Goal: Task Accomplishment & Management: Manage account settings

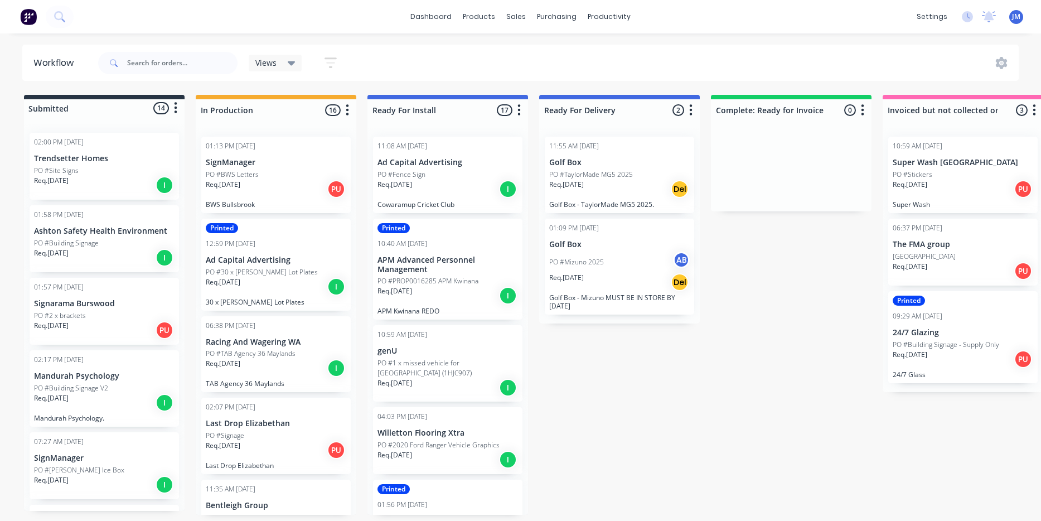
scroll to position [954, 0]
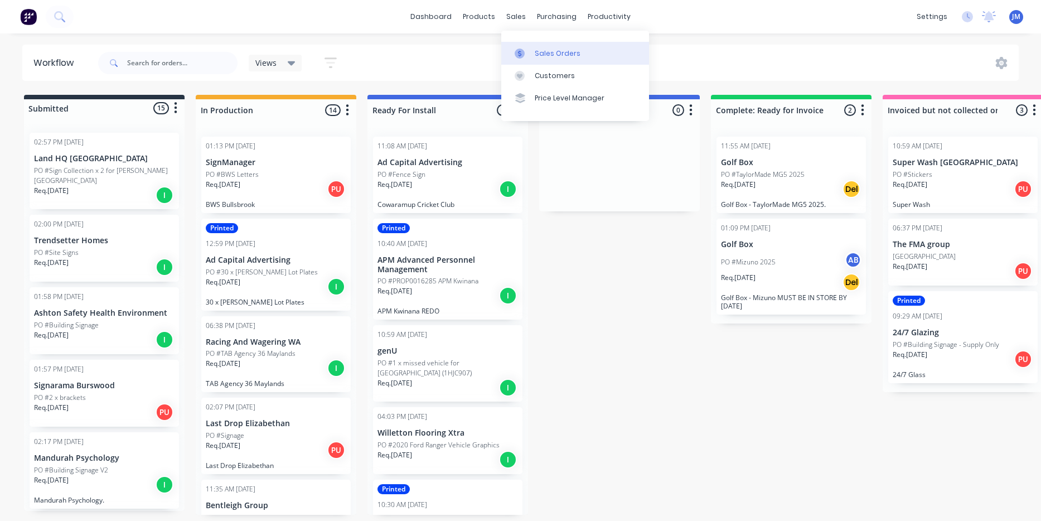
click at [537, 49] on div "Sales Orders" at bounding box center [558, 54] width 46 height 10
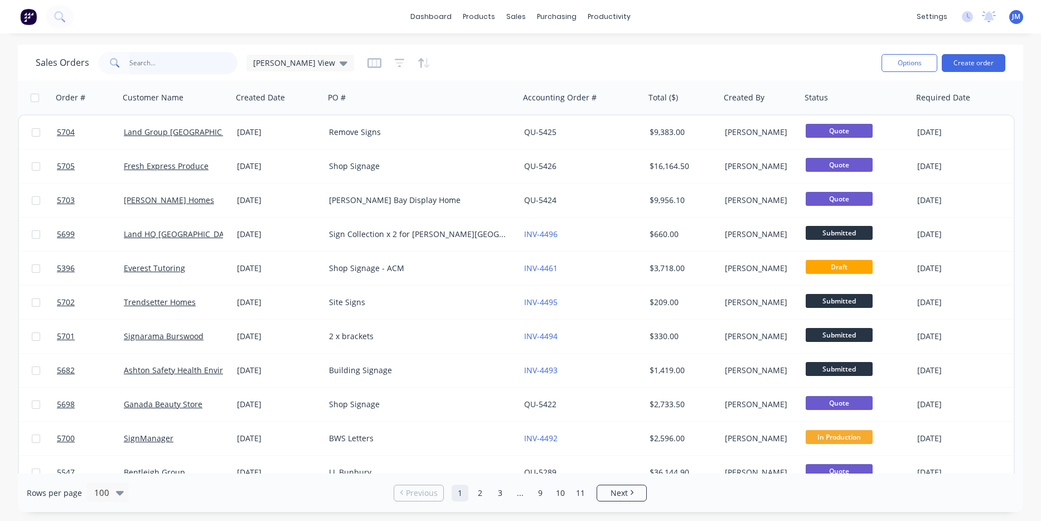
click at [178, 65] on input "text" at bounding box center [183, 63] width 109 height 22
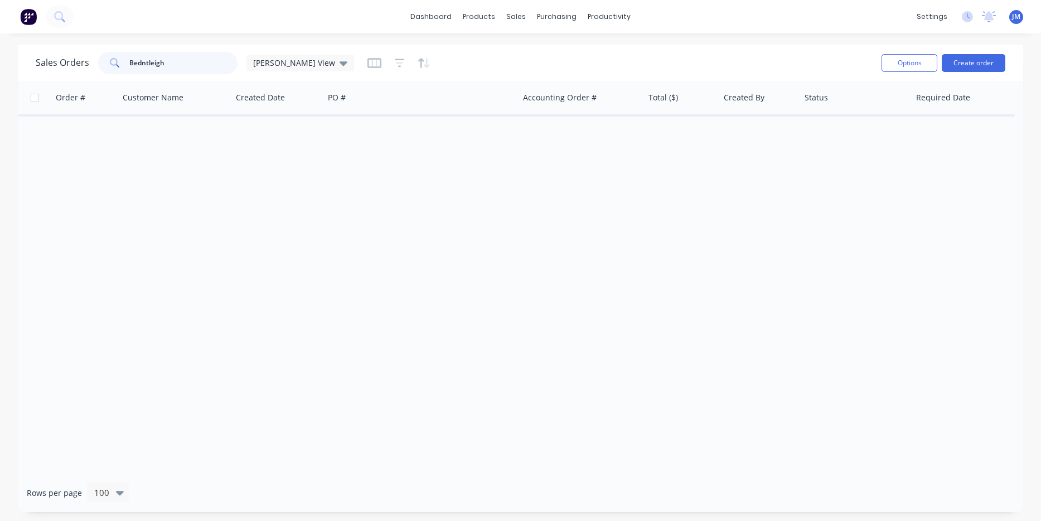
click at [184, 66] on input "Bedntleigh" at bounding box center [183, 63] width 109 height 22
type input "Bentleigh"
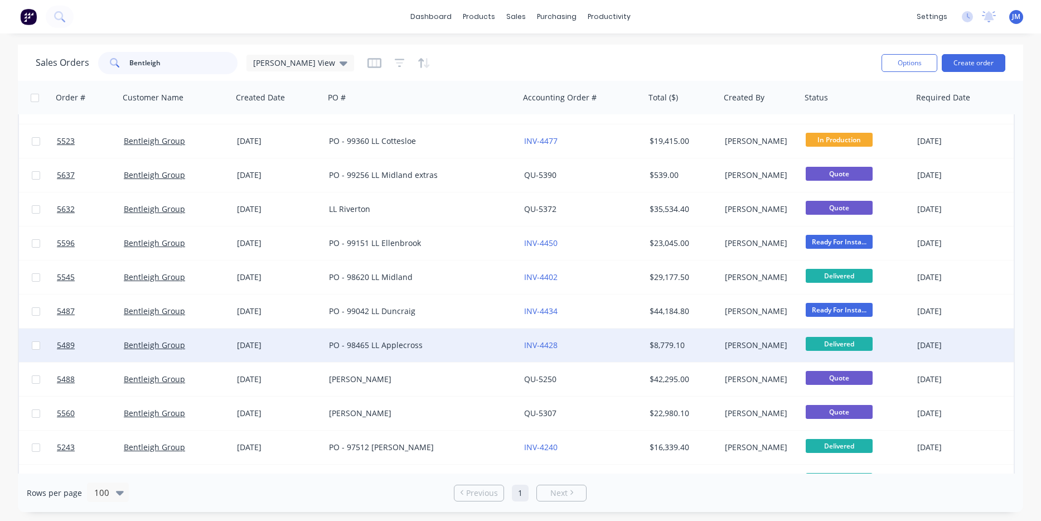
scroll to position [61, 0]
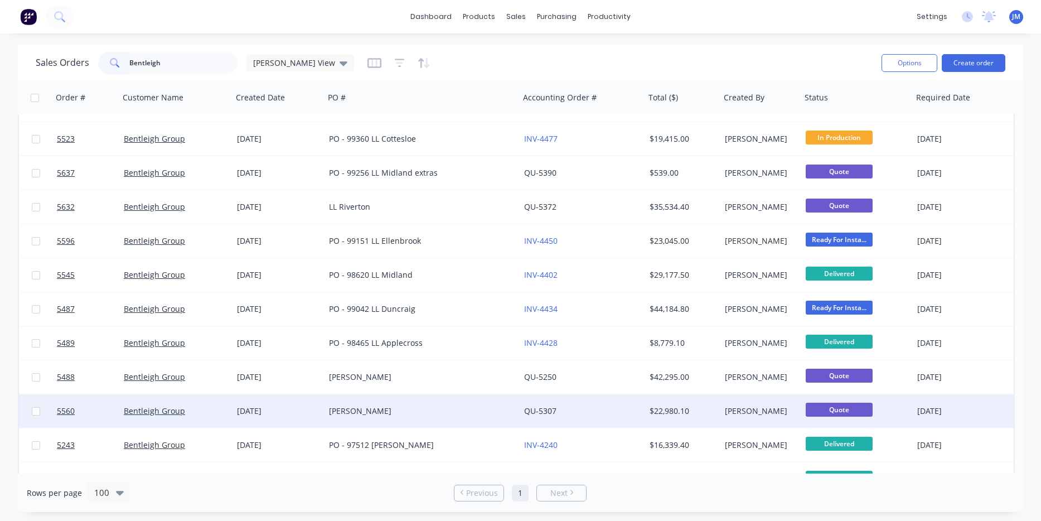
click at [361, 410] on div "[PERSON_NAME]" at bounding box center [417, 410] width 177 height 11
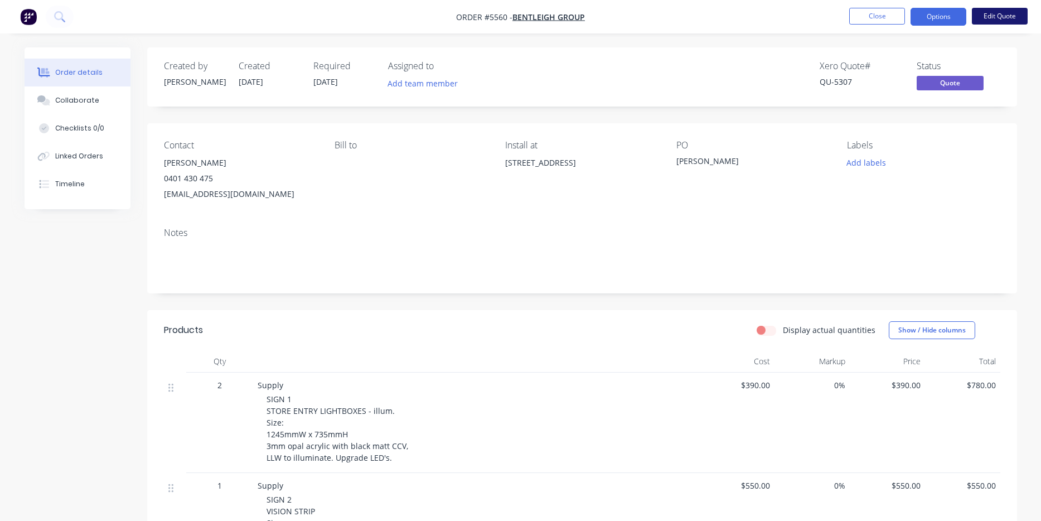
click at [1001, 15] on button "Edit Quote" at bounding box center [1000, 16] width 56 height 17
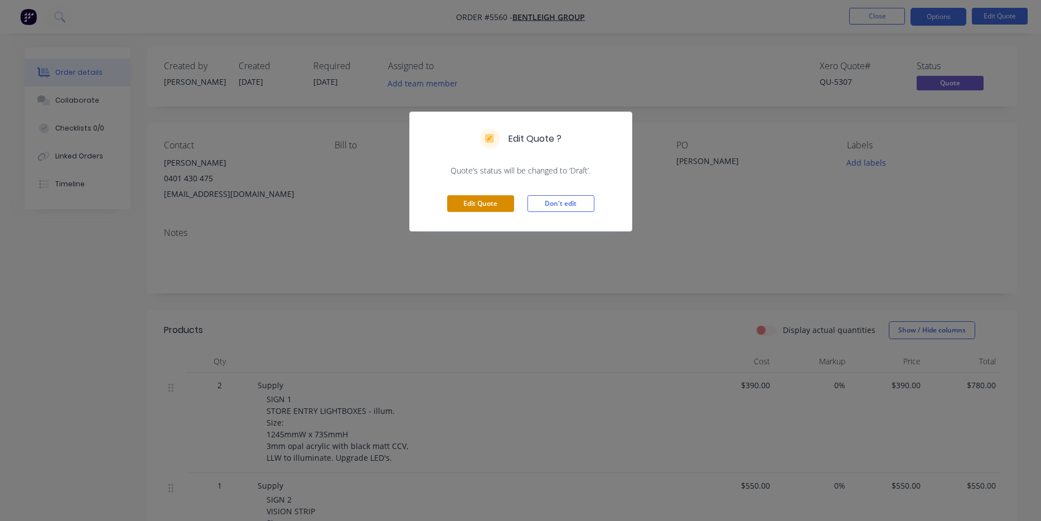
click at [499, 199] on button "Edit Quote" at bounding box center [480, 203] width 67 height 17
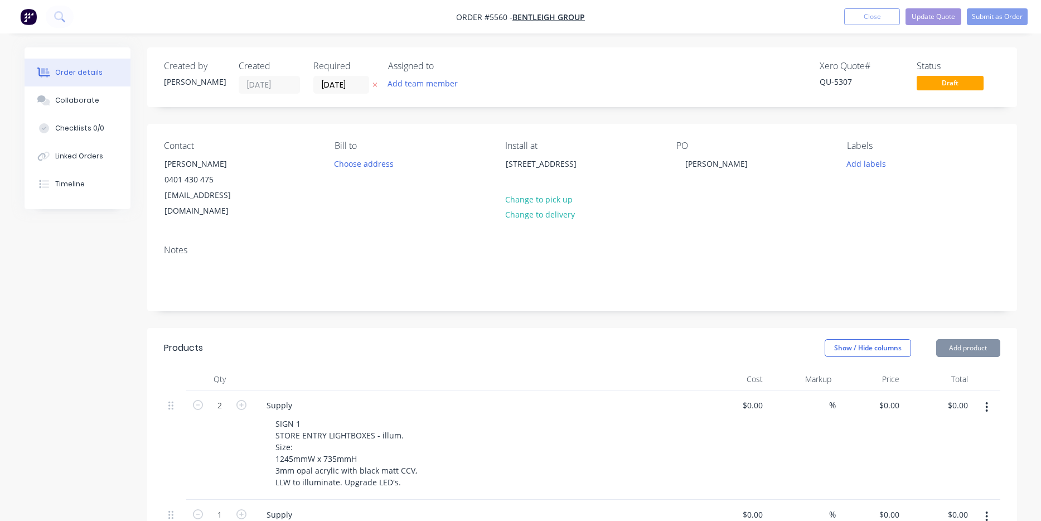
type input "$390.00"
type input "$780.00"
type input "$550.00"
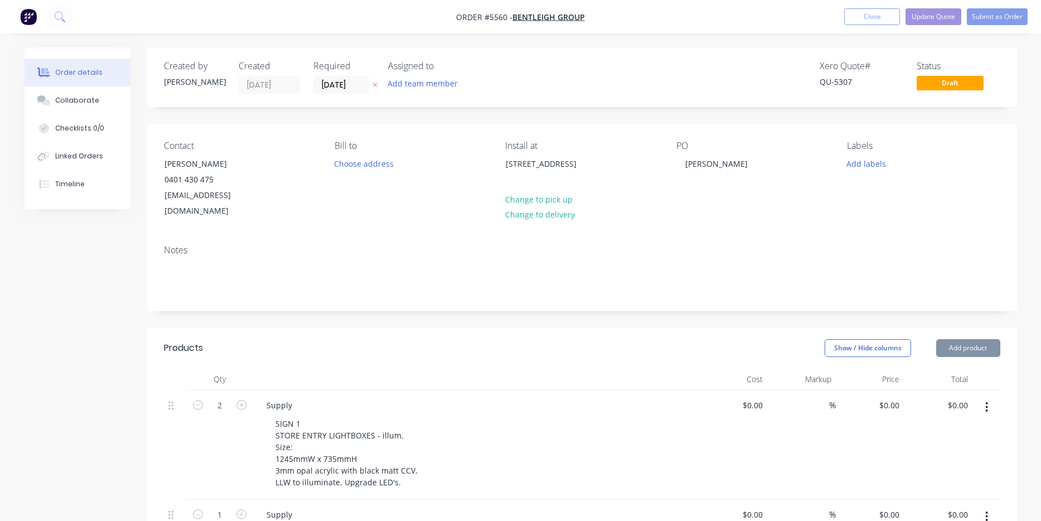
type input "$550.00"
type input "$1,932.00"
type input "$352.00"
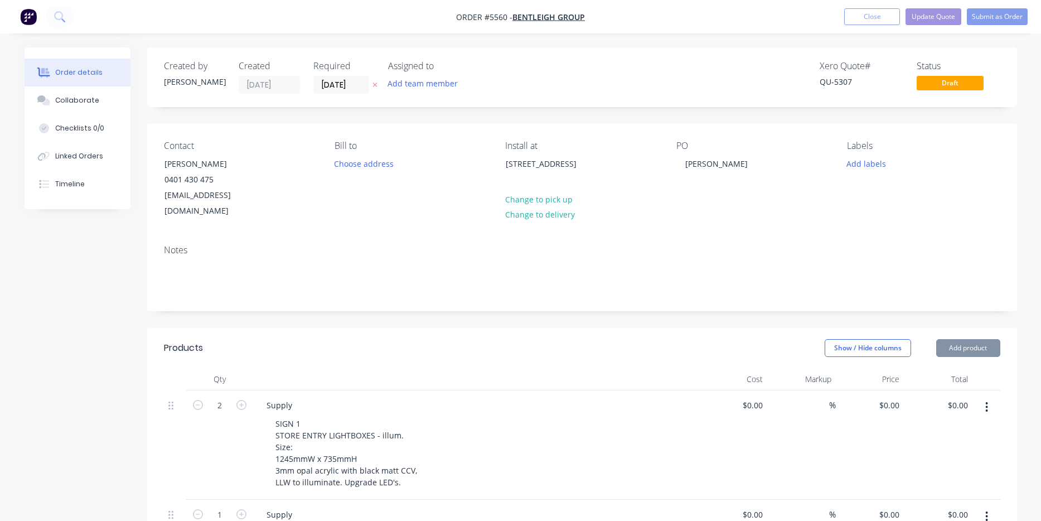
type input "$352.00"
type input "$1,197.00"
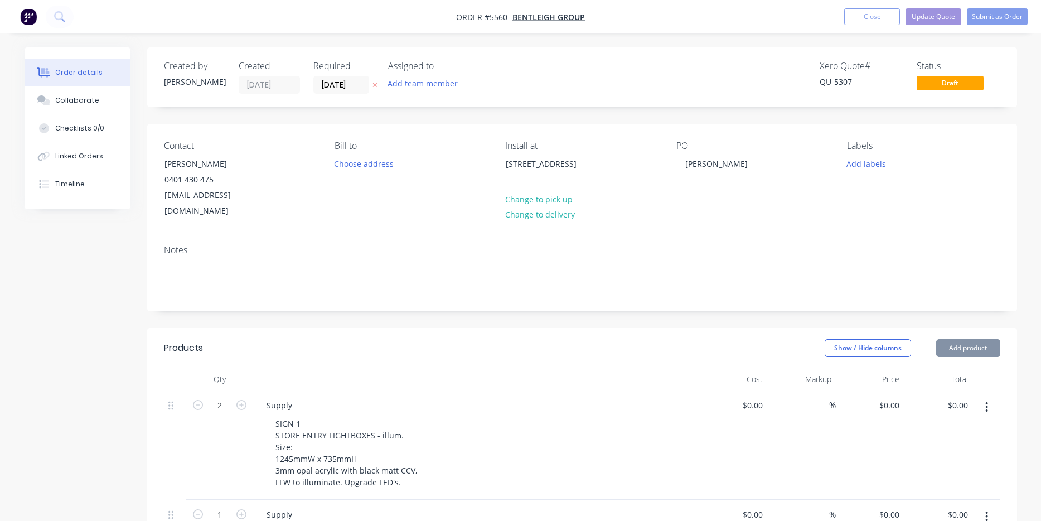
type input "$112.00"
type input "$1,344.00"
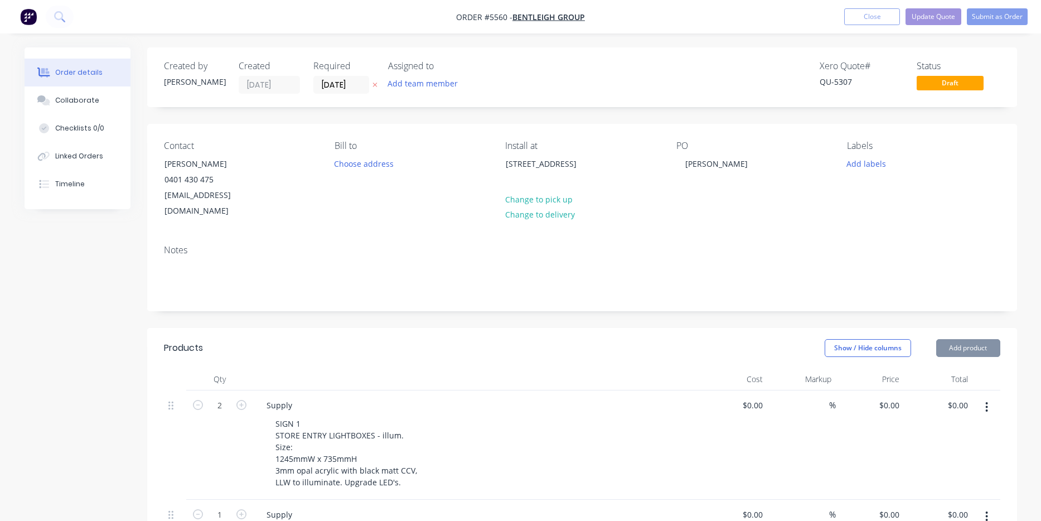
type input "$2,688.00"
type input "$950.00"
type input "$1,900.00"
type input "$690.00"
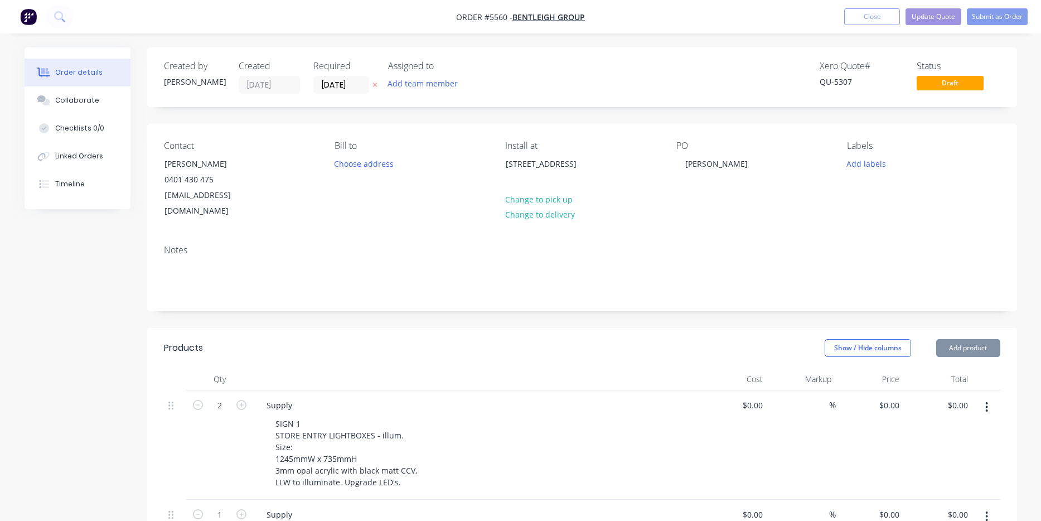
type input "$690.00"
type input "$2,700.00"
type input "$8,100.00"
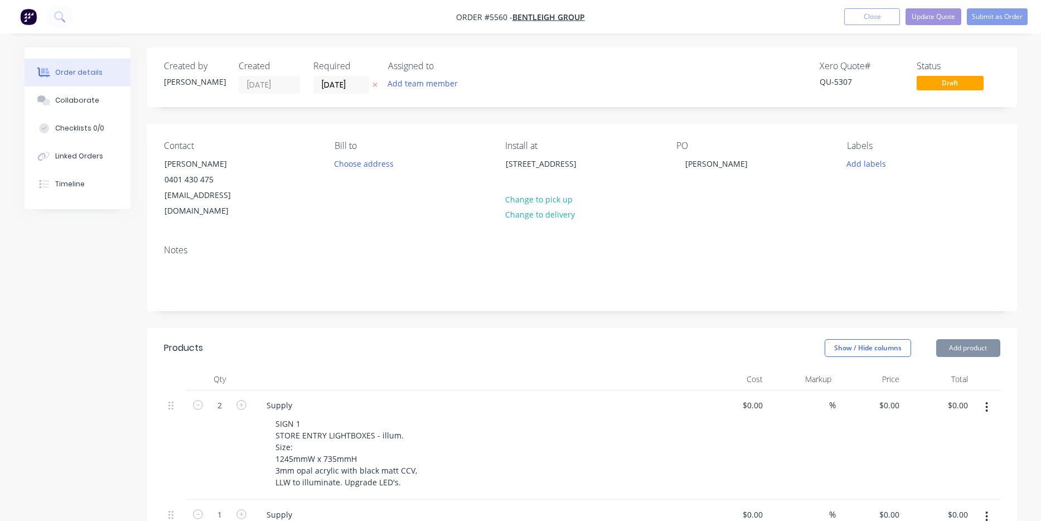
type input "$1,990.00"
type input "$600.00"
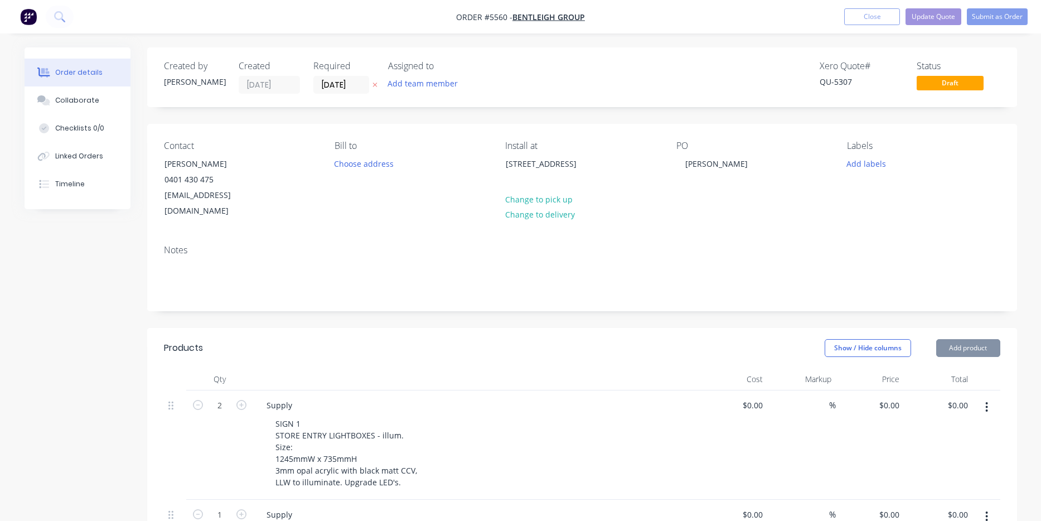
type input "$600.00"
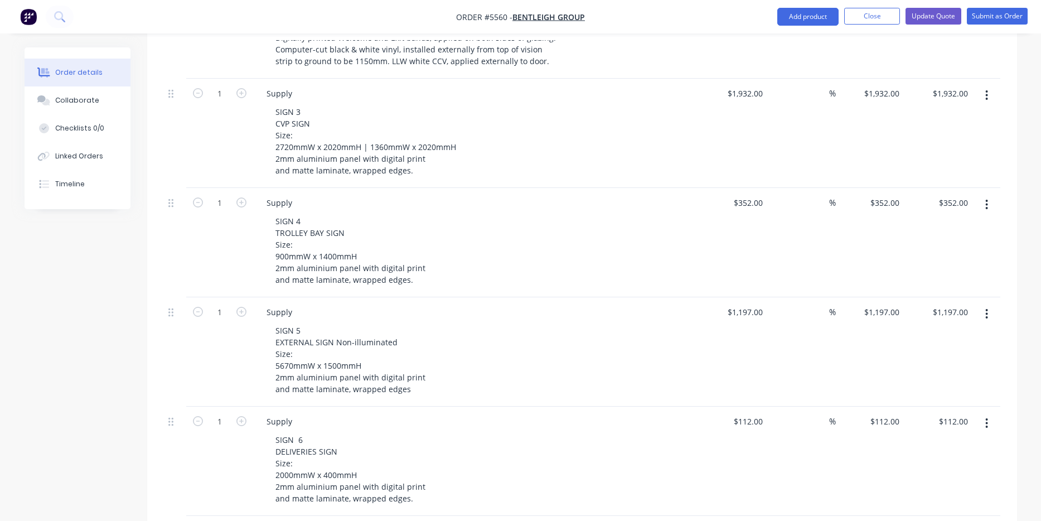
scroll to position [534, 0]
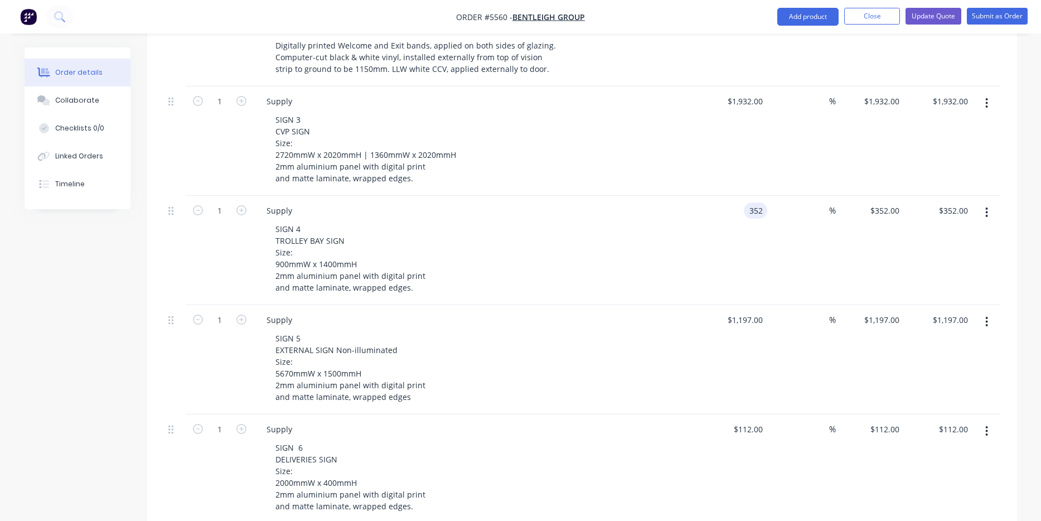
click at [746, 202] on div "352 352" at bounding box center [755, 210] width 23 height 16
type input "$0.00"
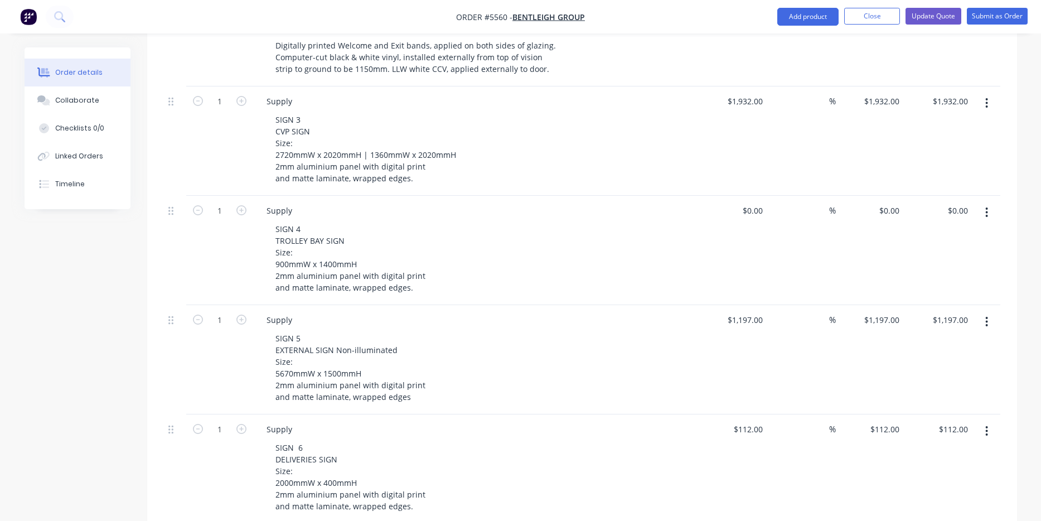
click at [684, 221] on div "SIGN 4 TROLLEY BAY SIGN Size: 900mmW x 1400mmH 2mm aluminium panel with digital…" at bounding box center [481, 258] width 428 height 75
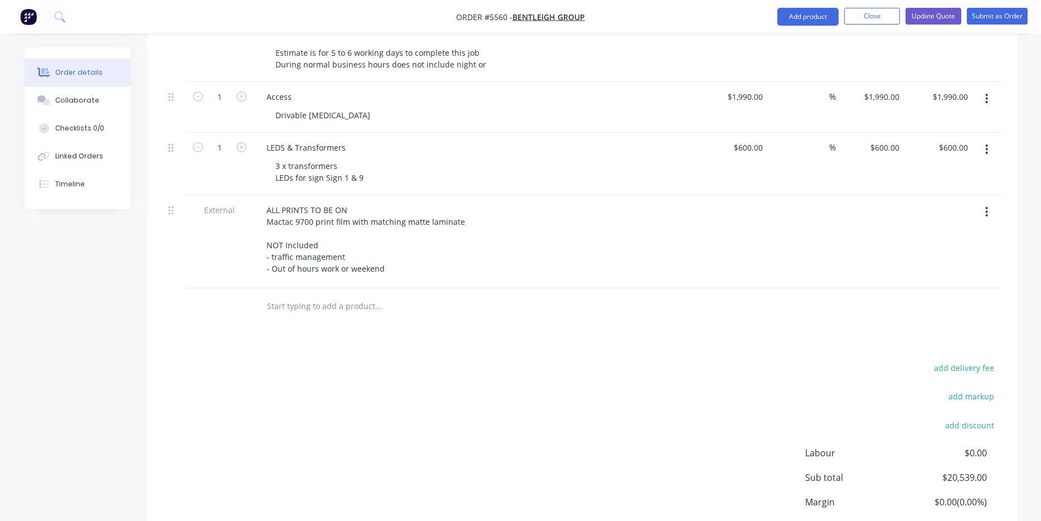
scroll to position [1512, 0]
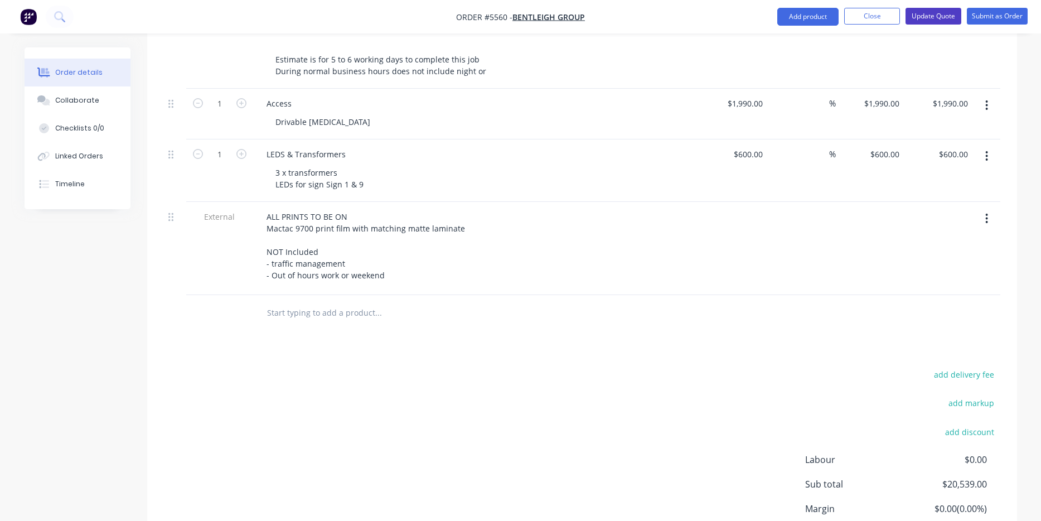
click at [935, 19] on button "Update Quote" at bounding box center [934, 16] width 56 height 17
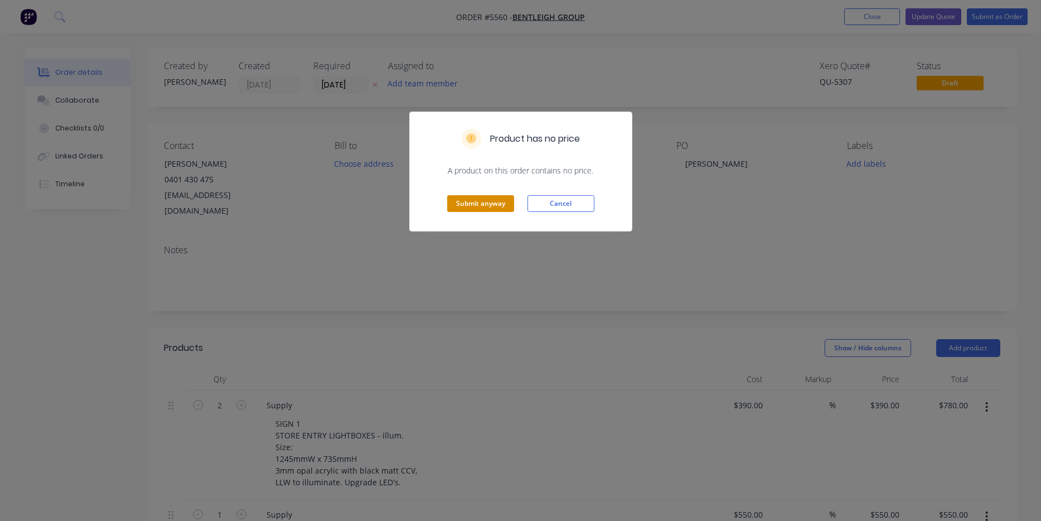
click at [498, 202] on button "Submit anyway" at bounding box center [480, 203] width 67 height 17
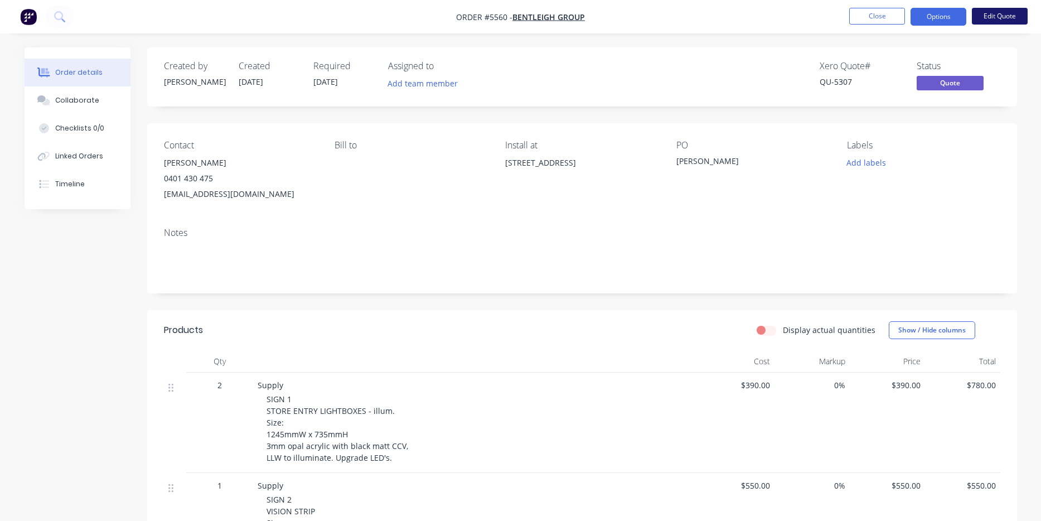
click at [989, 16] on button "Edit Quote" at bounding box center [1000, 16] width 56 height 17
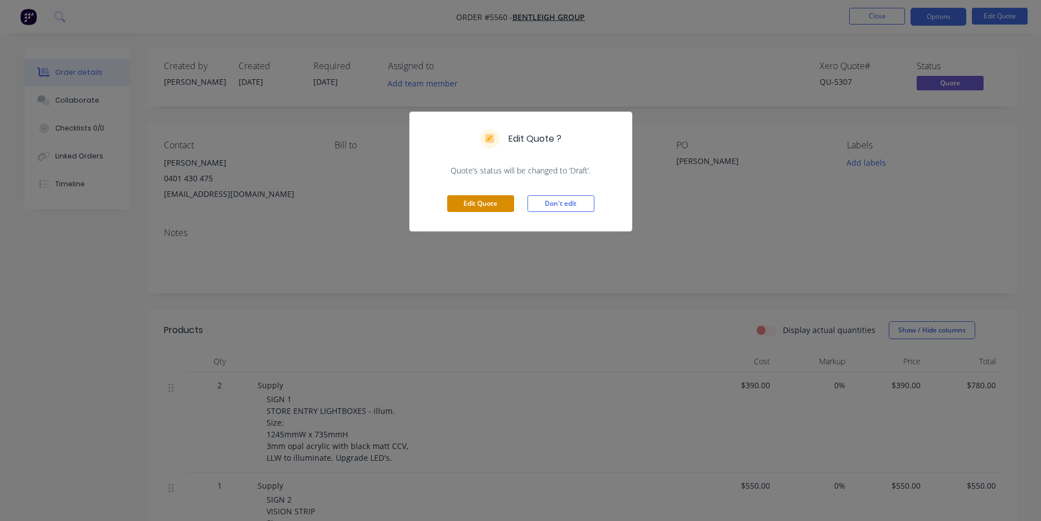
click at [481, 208] on button "Edit Quote" at bounding box center [480, 203] width 67 height 17
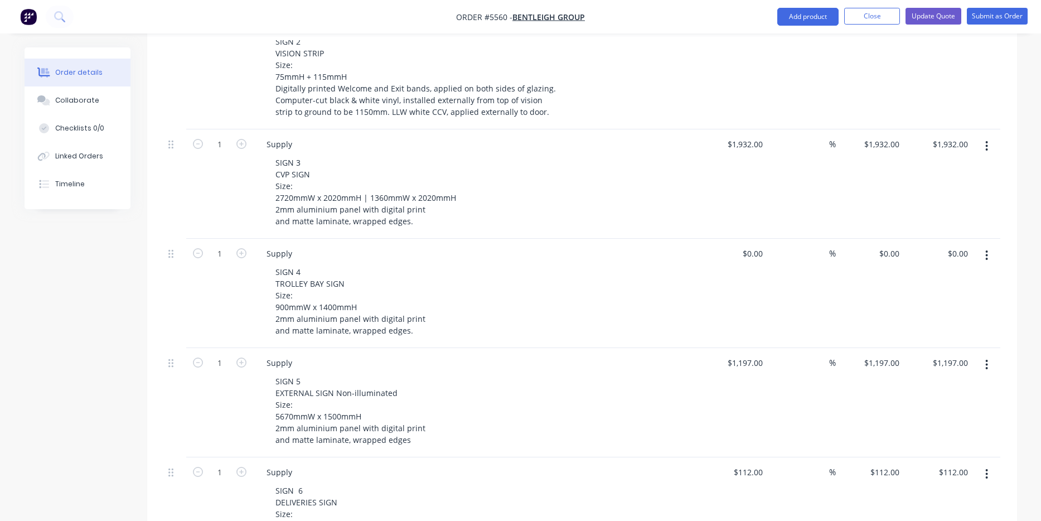
scroll to position [472, 0]
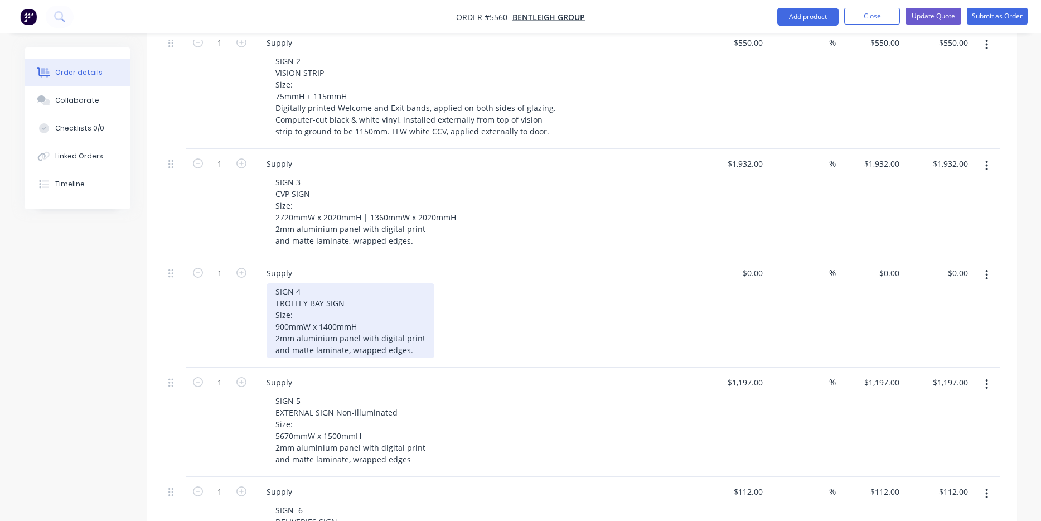
click at [417, 340] on div "SIGN 4 TROLLEY BAY SIGN Size: 900mmW x 1400mmH 2mm aluminium panel with digital…" at bounding box center [351, 320] width 168 height 75
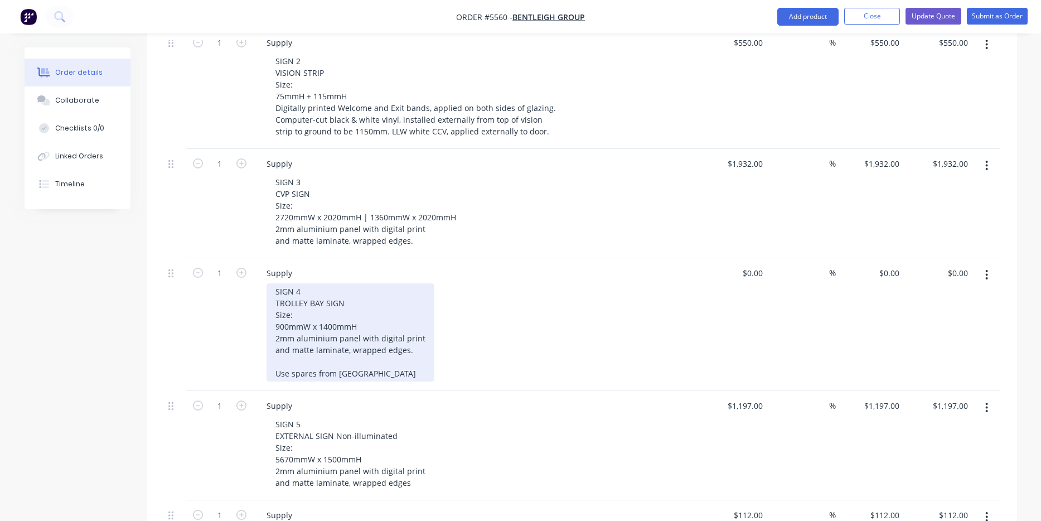
click at [346, 354] on div "SIGN 4 TROLLEY BAY SIGN Size: 900mmW x 1400mmH 2mm aluminium panel with digital…" at bounding box center [351, 332] width 168 height 98
click at [371, 359] on div "SIGN 4 TROLLEY BAY SIGN Size: 900mmW x 1400mmH 2mm aluminium panel with digital…" at bounding box center [351, 332] width 168 height 98
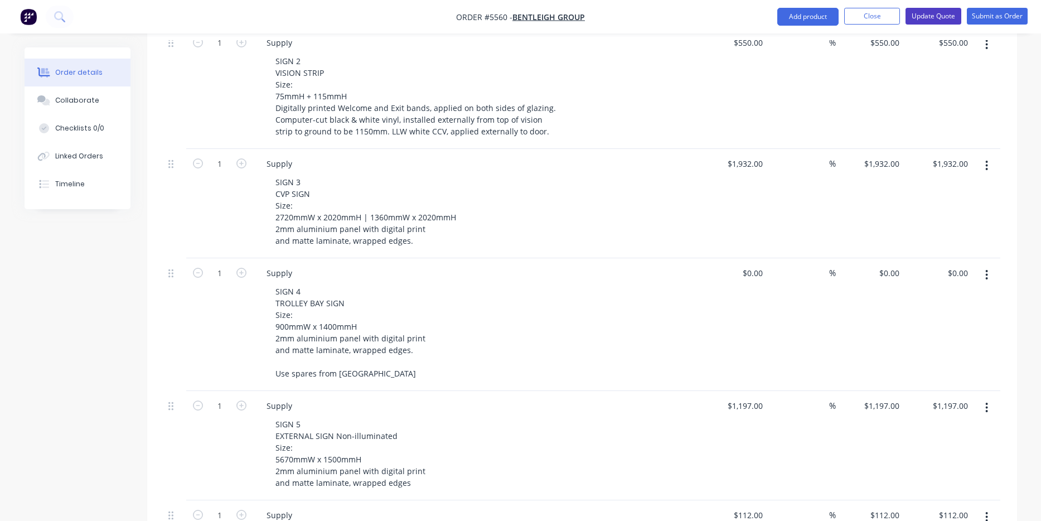
click at [934, 22] on button "Update Quote" at bounding box center [934, 16] width 56 height 17
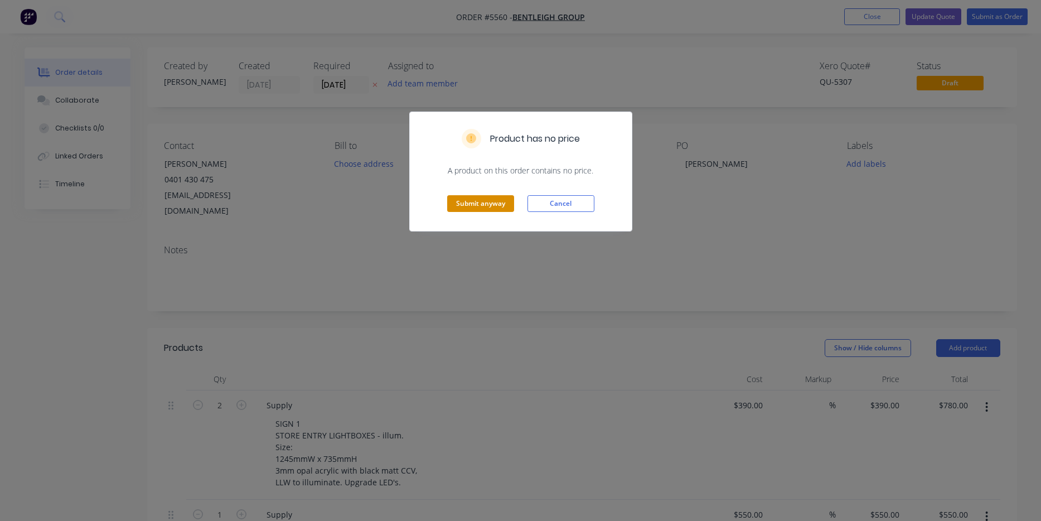
click at [494, 209] on button "Submit anyway" at bounding box center [480, 203] width 67 height 17
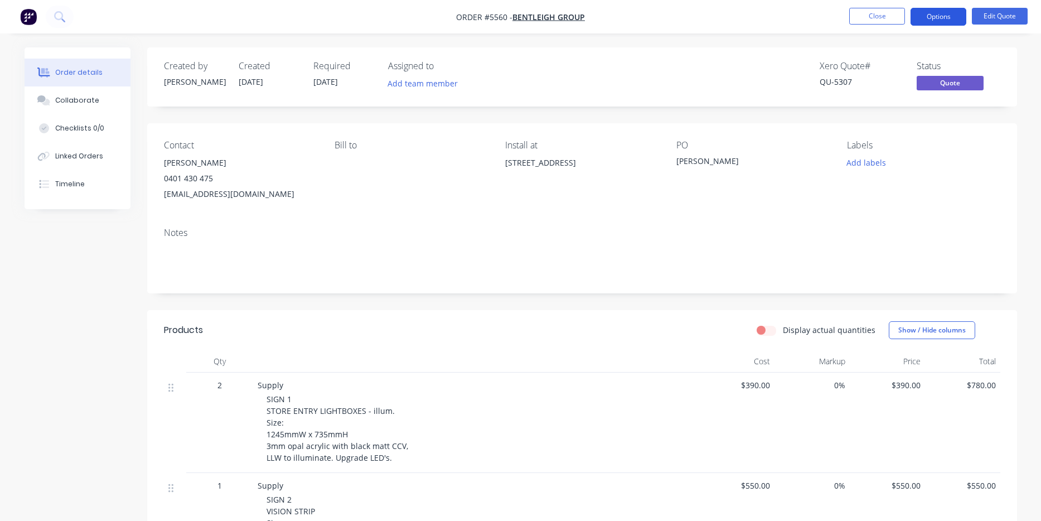
click at [932, 19] on button "Options" at bounding box center [939, 17] width 56 height 18
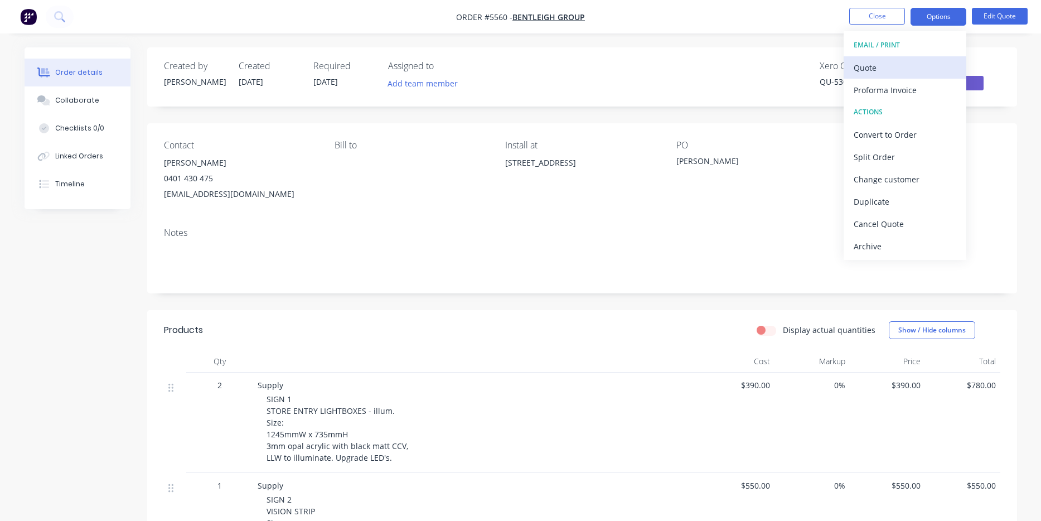
click at [912, 69] on div "Quote" at bounding box center [905, 68] width 103 height 16
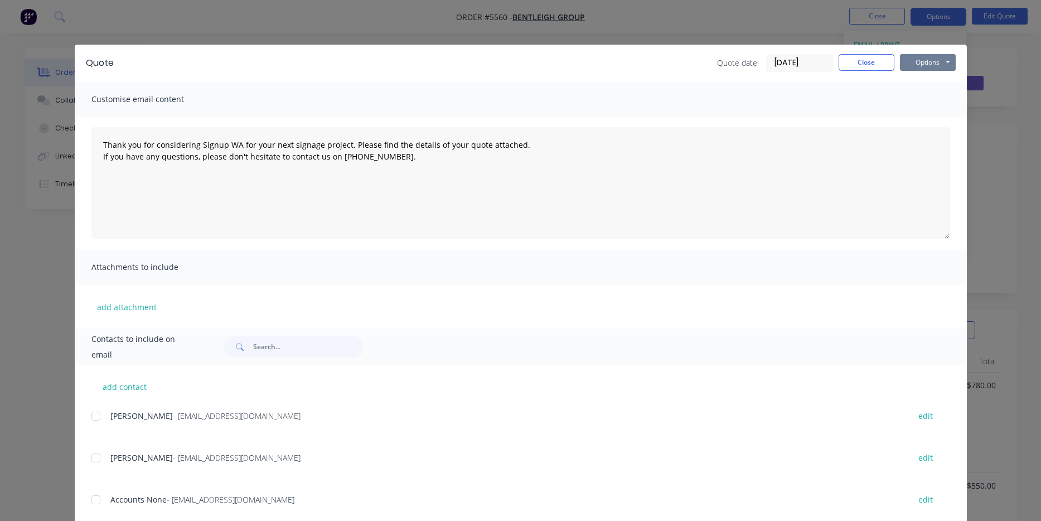
click at [935, 59] on button "Options" at bounding box center [928, 62] width 56 height 17
click at [934, 95] on button "Print" at bounding box center [935, 100] width 71 height 18
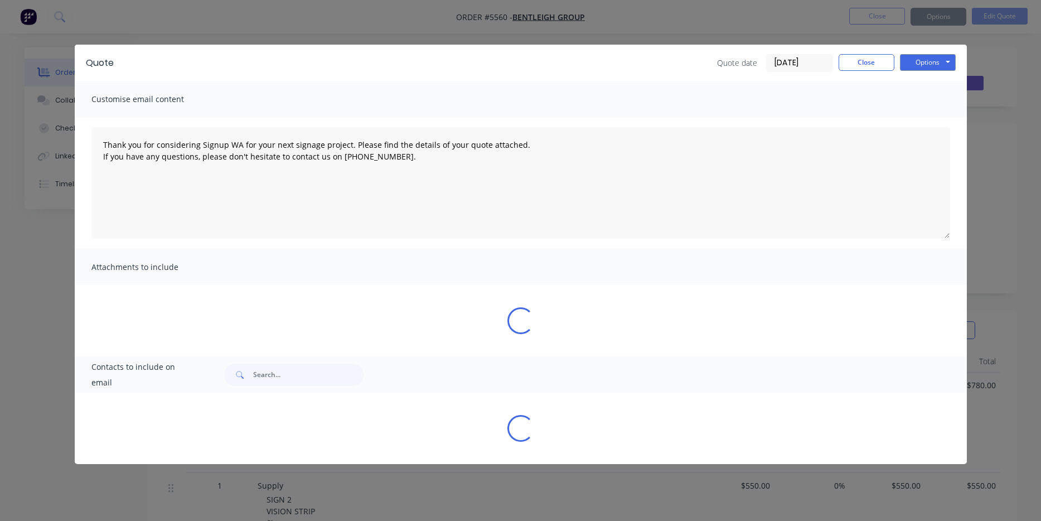
type textarea "Thank you for considering Signup WA for your next signage project. Please find …"
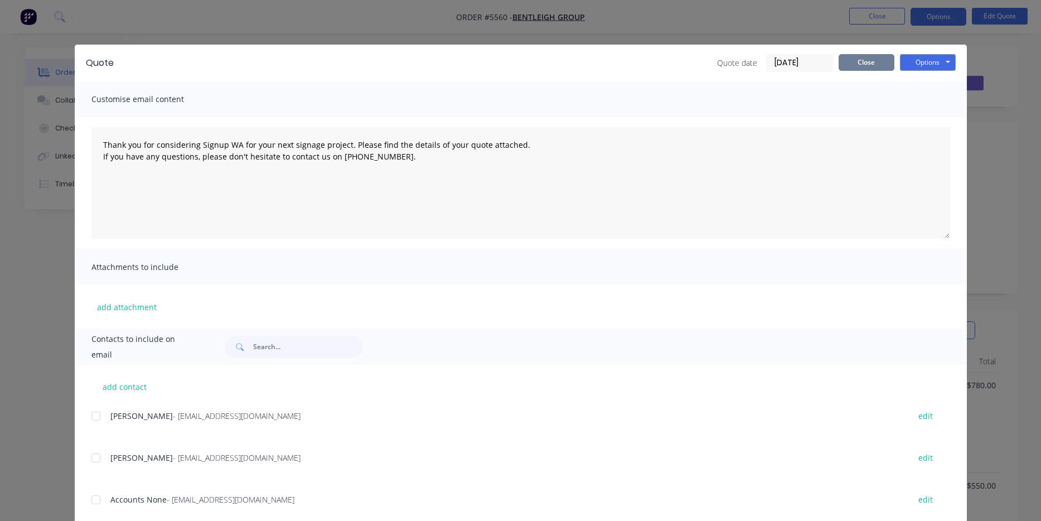
click at [885, 70] on button "Close" at bounding box center [867, 62] width 56 height 17
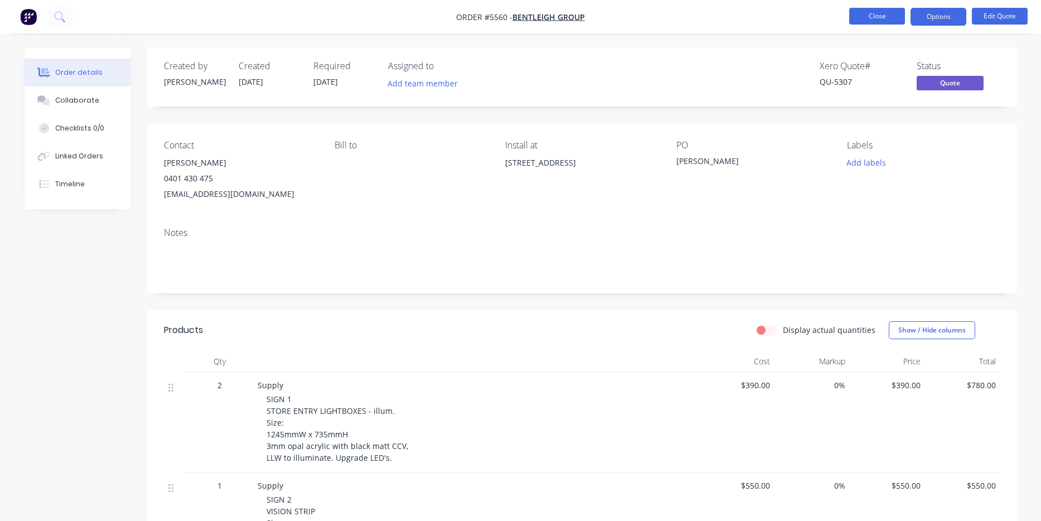
click at [885, 23] on button "Close" at bounding box center [877, 16] width 56 height 17
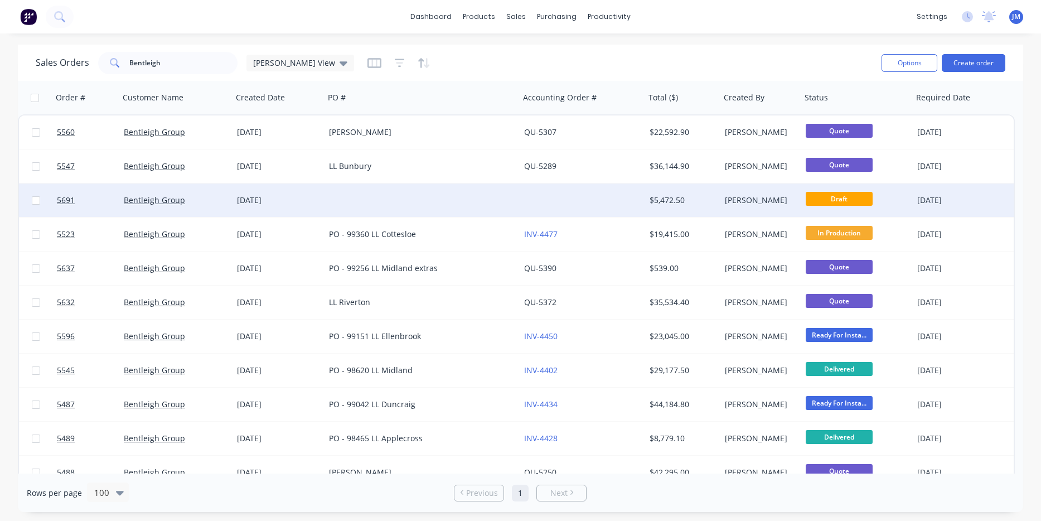
click at [409, 201] on div at bounding box center [422, 199] width 195 height 33
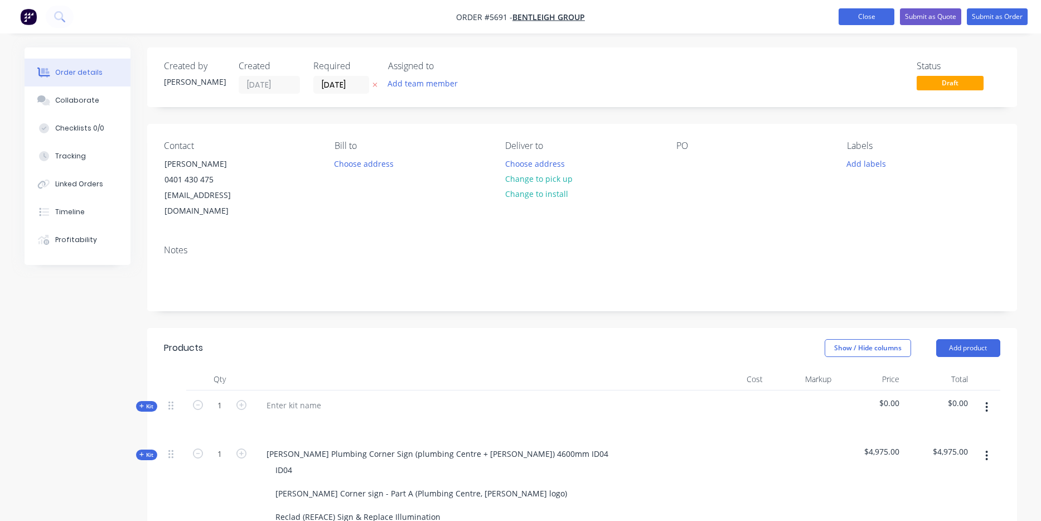
click at [866, 17] on button "Close" at bounding box center [867, 16] width 56 height 17
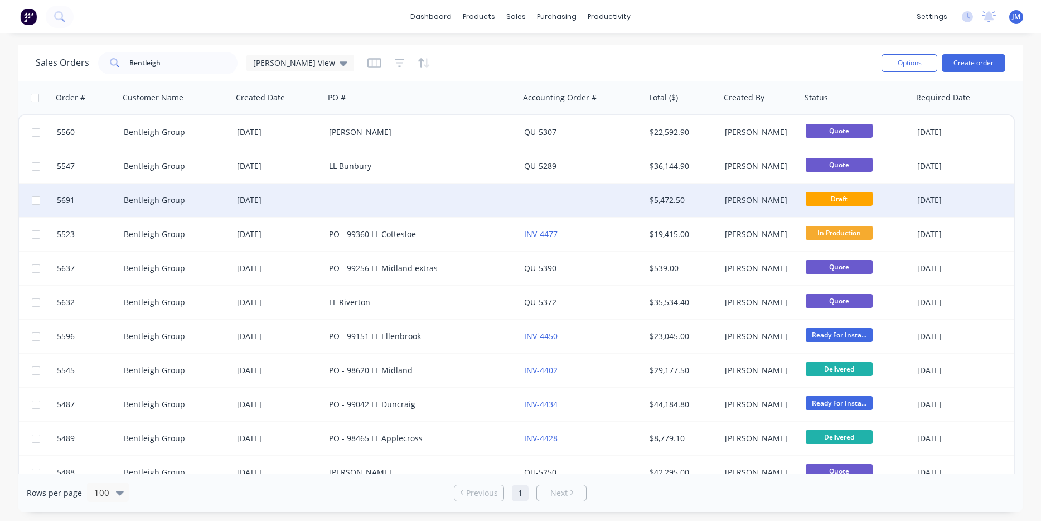
click at [41, 200] on div at bounding box center [35, 199] width 33 height 33
click at [36, 201] on input "checkbox" at bounding box center [36, 200] width 8 height 8
checkbox input "true"
click at [716, 214] on div "$5,472.50" at bounding box center [682, 199] width 75 height 33
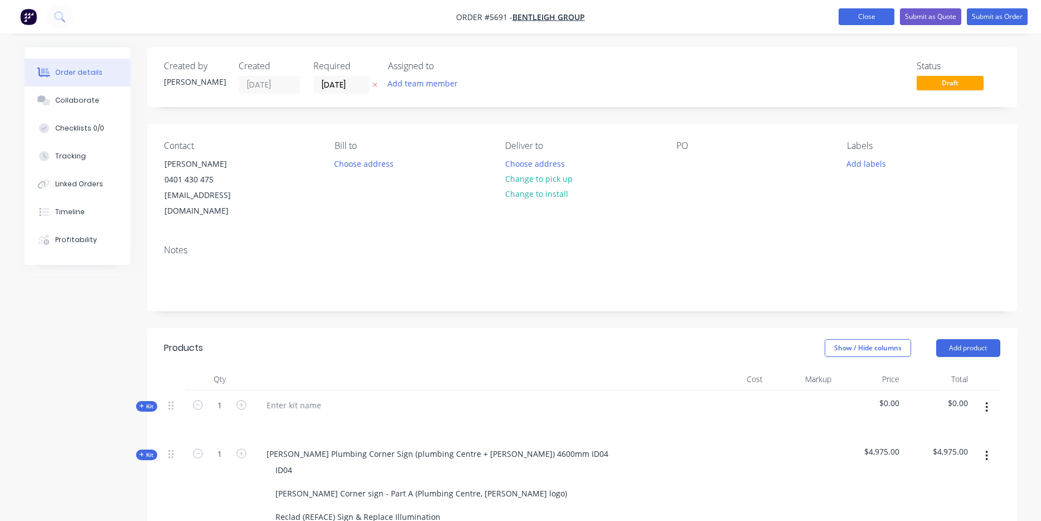
click at [876, 18] on button "Close" at bounding box center [867, 16] width 56 height 17
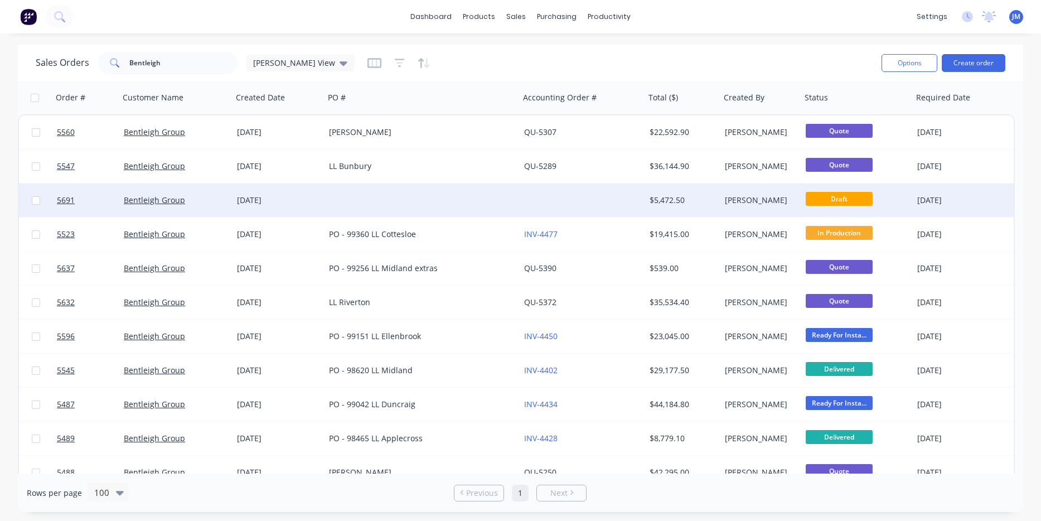
click at [985, 199] on div "[DATE]" at bounding box center [961, 200] width 89 height 11
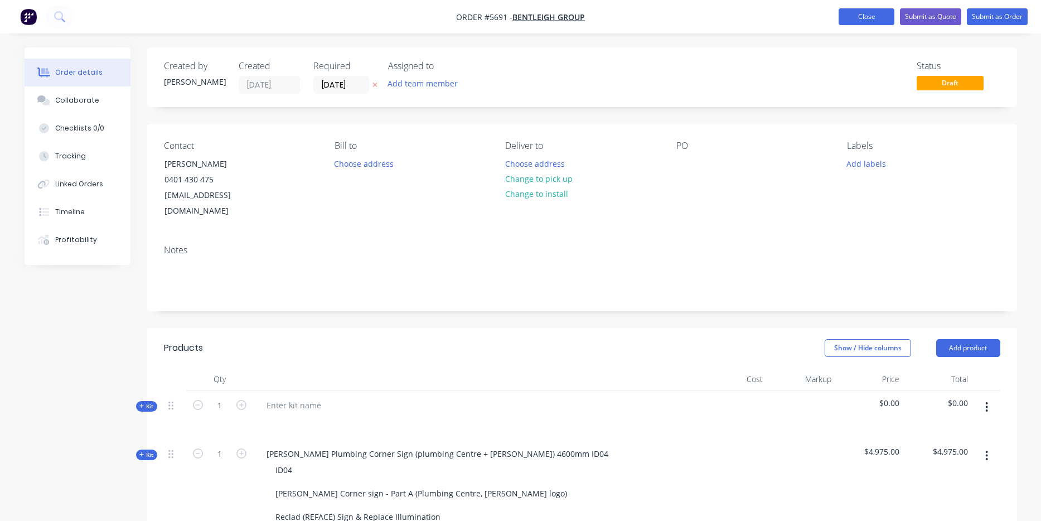
click at [868, 17] on button "Close" at bounding box center [867, 16] width 56 height 17
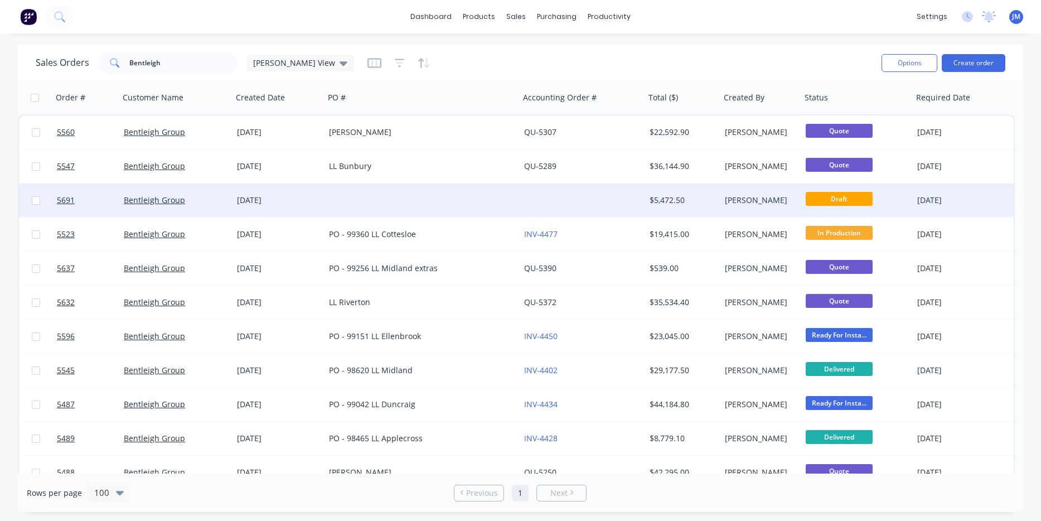
click at [773, 197] on div "[PERSON_NAME]" at bounding box center [759, 200] width 69 height 11
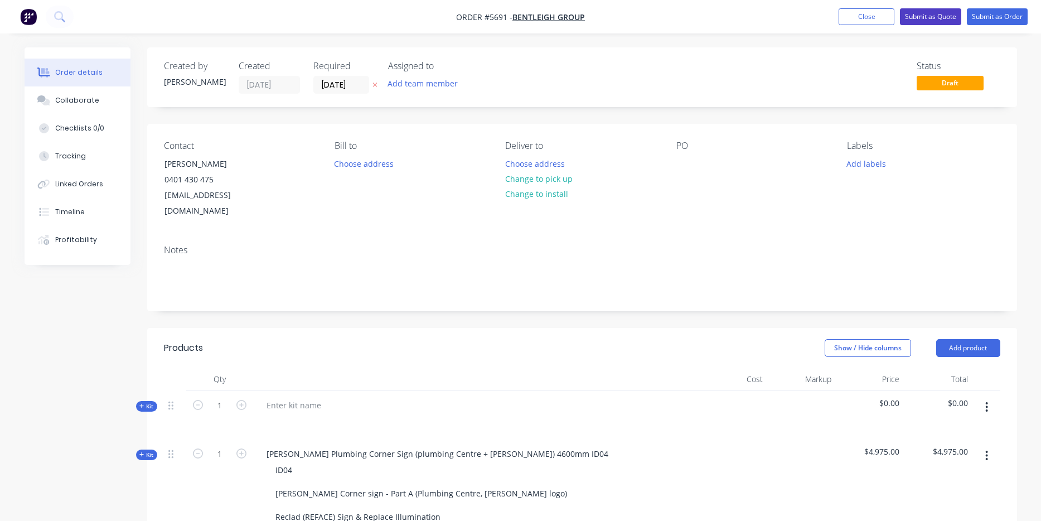
click at [931, 25] on button "Submit as Quote" at bounding box center [930, 16] width 61 height 17
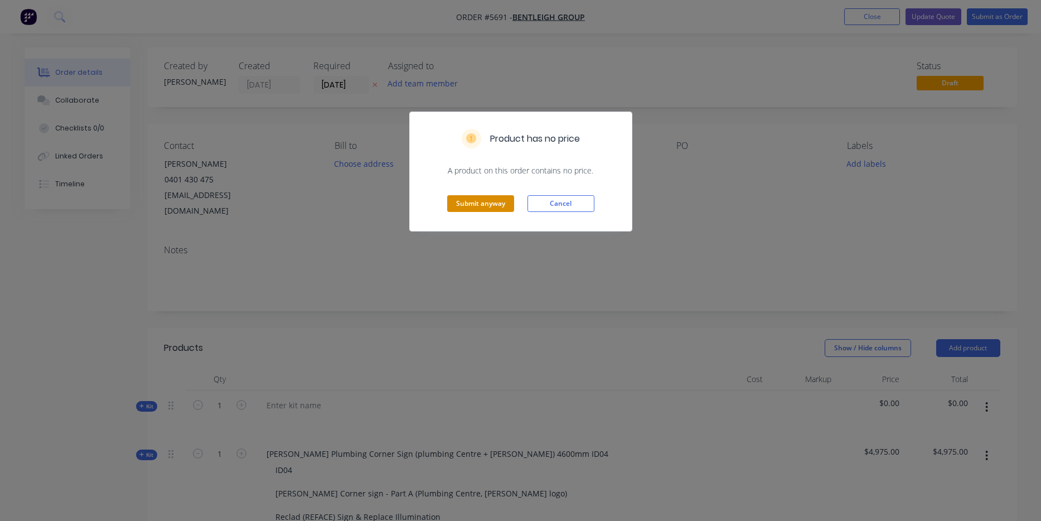
click at [487, 202] on button "Submit anyway" at bounding box center [480, 203] width 67 height 17
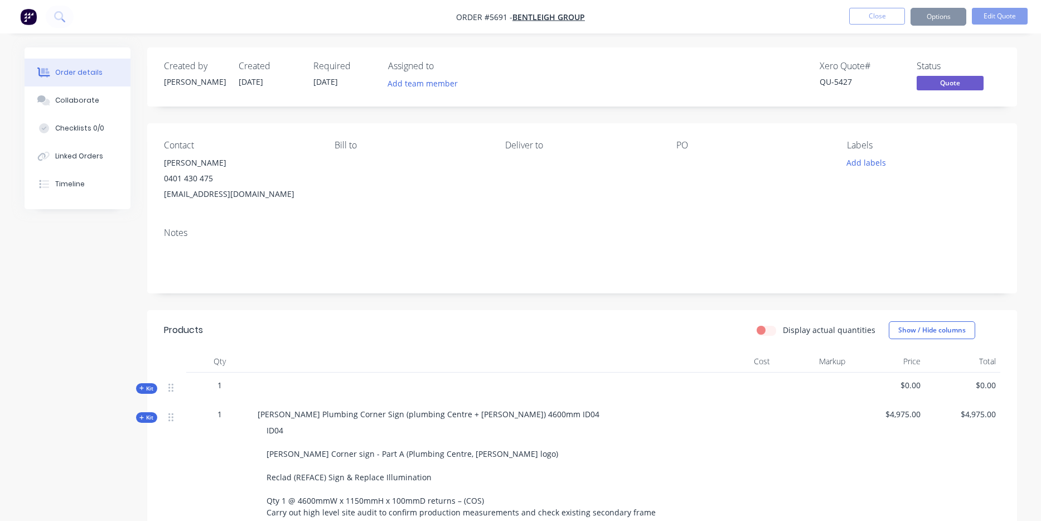
click at [942, 20] on button "Options" at bounding box center [939, 17] width 56 height 18
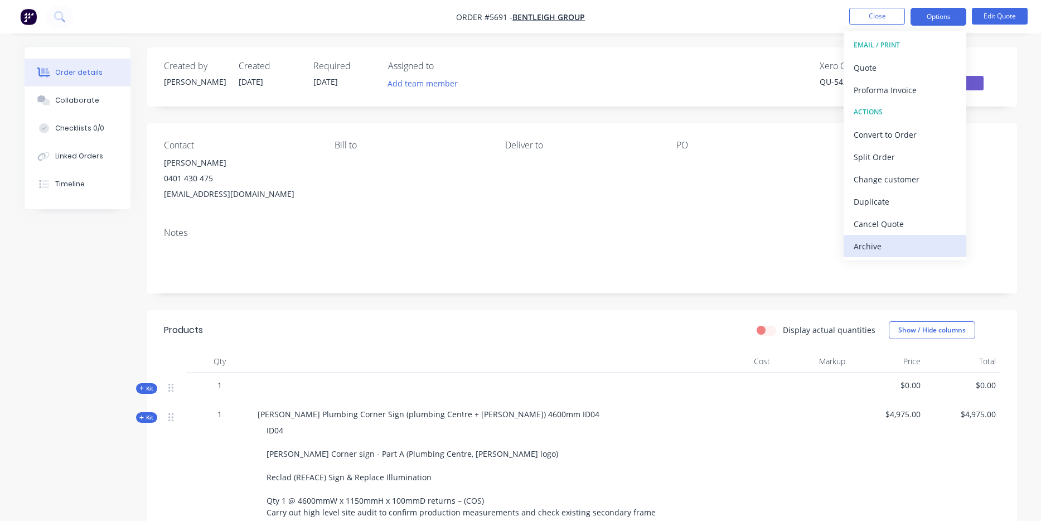
click at [879, 249] on div "Archive" at bounding box center [905, 246] width 103 height 16
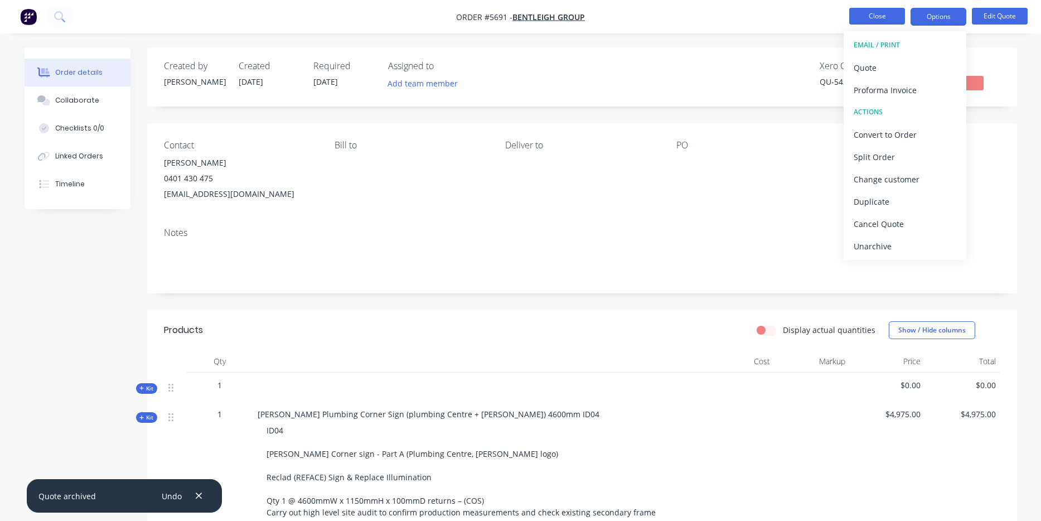
click at [877, 13] on button "Close" at bounding box center [877, 16] width 56 height 17
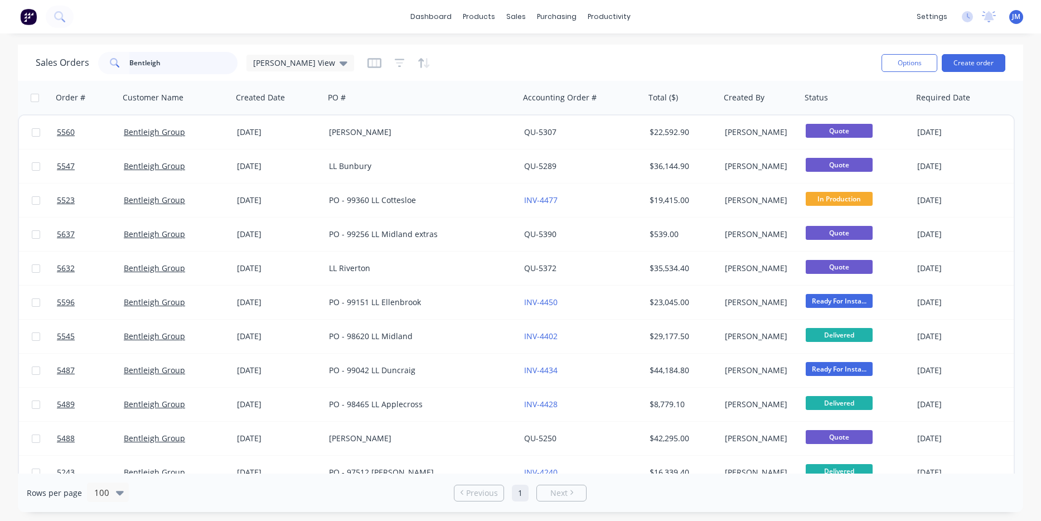
click at [199, 59] on input "Bentleigh" at bounding box center [183, 63] width 109 height 22
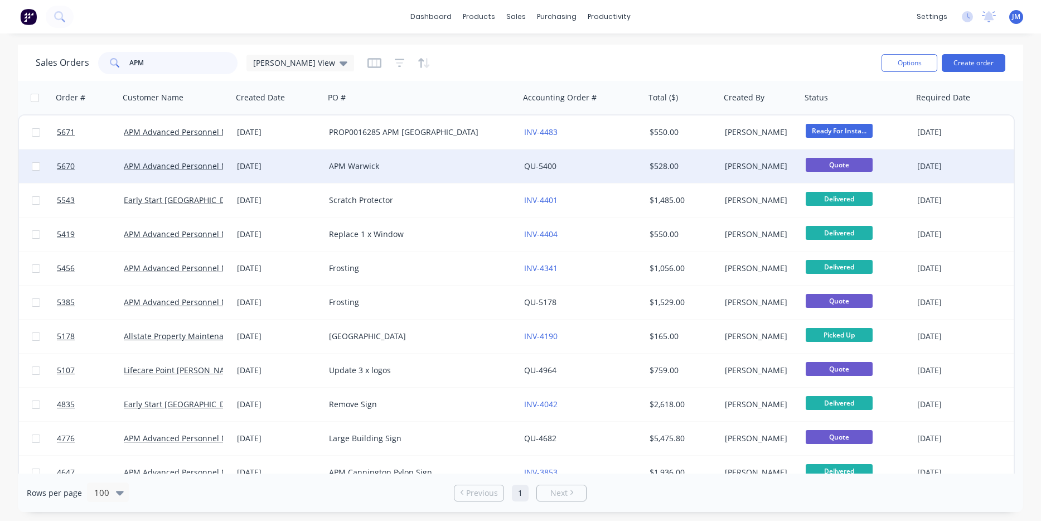
type input "APM"
click at [328, 162] on div "APM Warwick" at bounding box center [422, 165] width 195 height 33
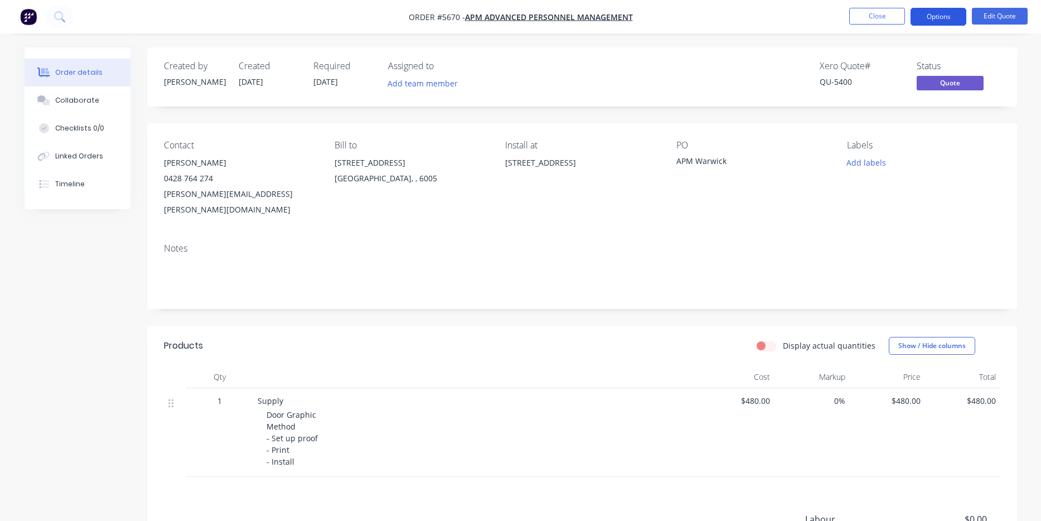
click at [946, 23] on button "Options" at bounding box center [939, 17] width 56 height 18
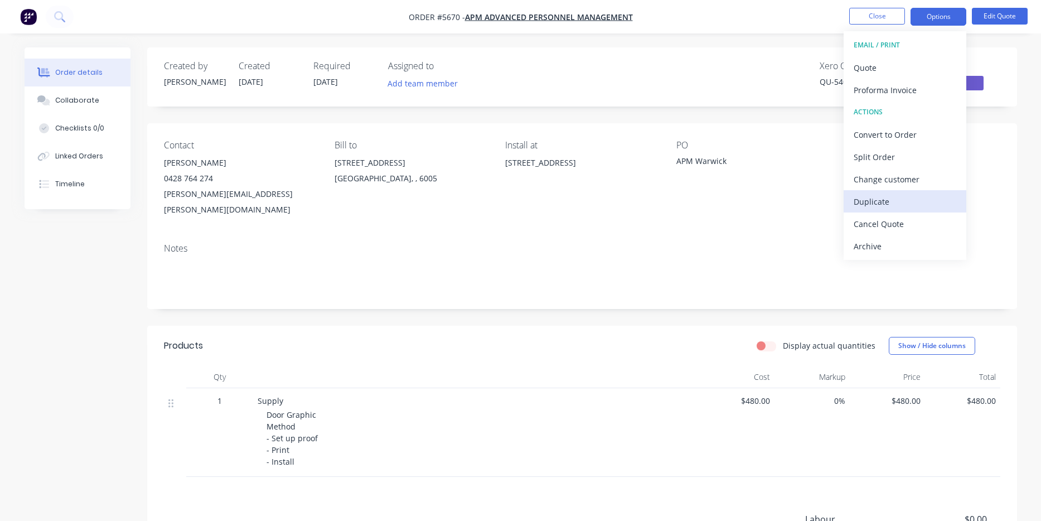
click at [889, 199] on div "Duplicate" at bounding box center [905, 202] width 103 height 16
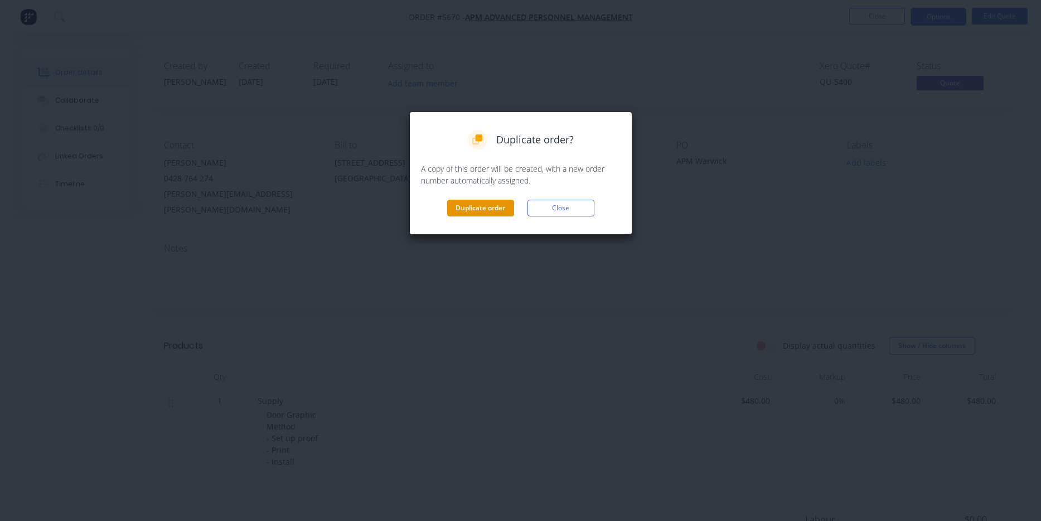
click at [480, 206] on button "Duplicate order" at bounding box center [480, 208] width 67 height 17
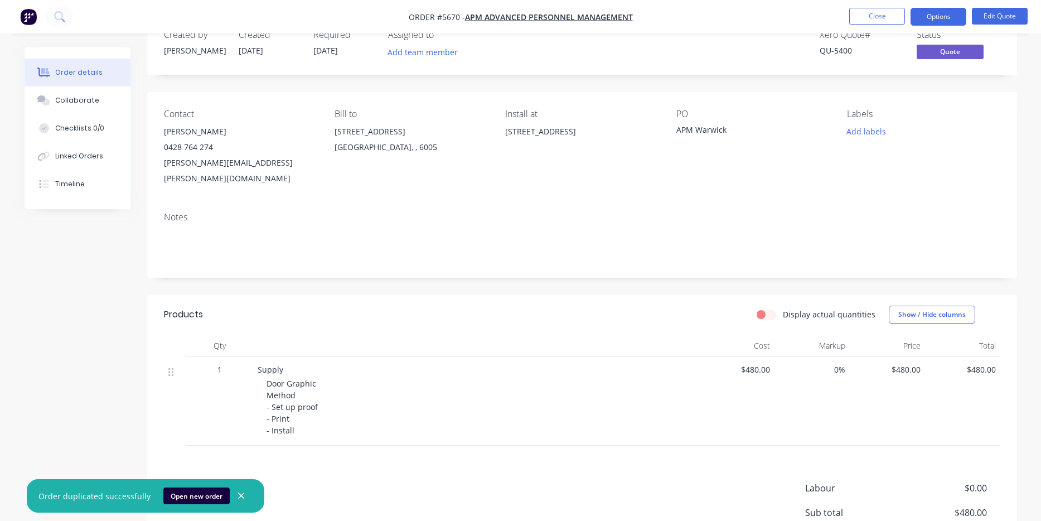
scroll to position [32, 0]
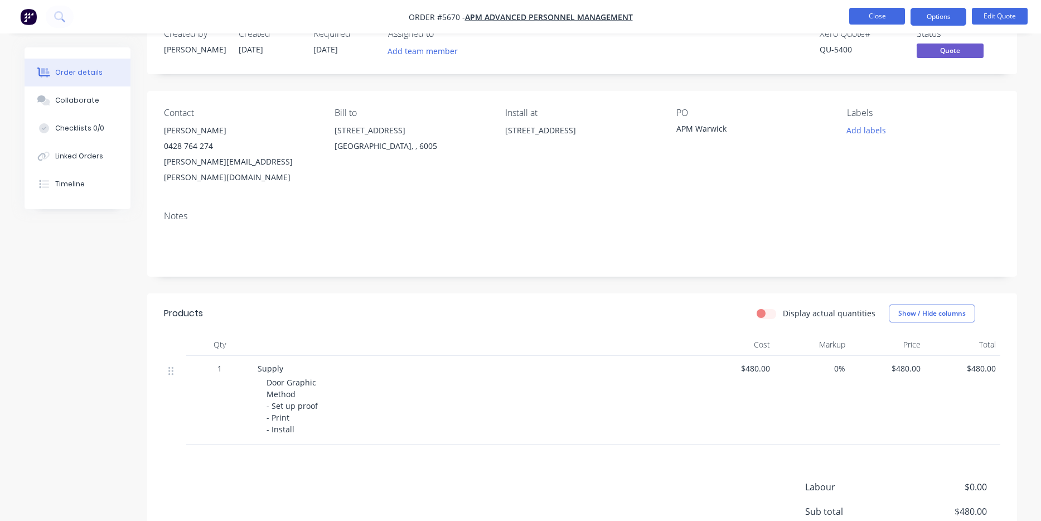
click at [895, 9] on button "Close" at bounding box center [877, 16] width 56 height 17
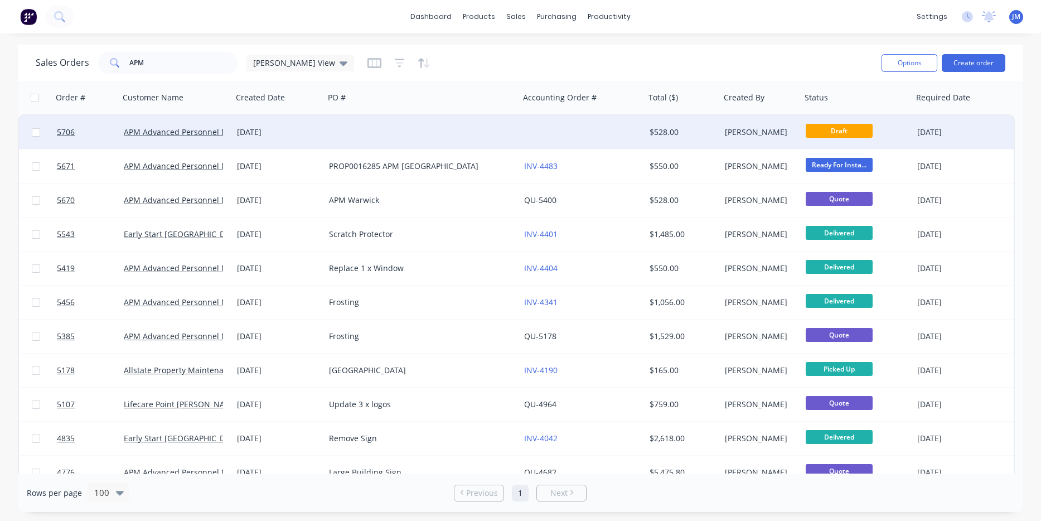
click at [540, 134] on div at bounding box center [582, 131] width 125 height 33
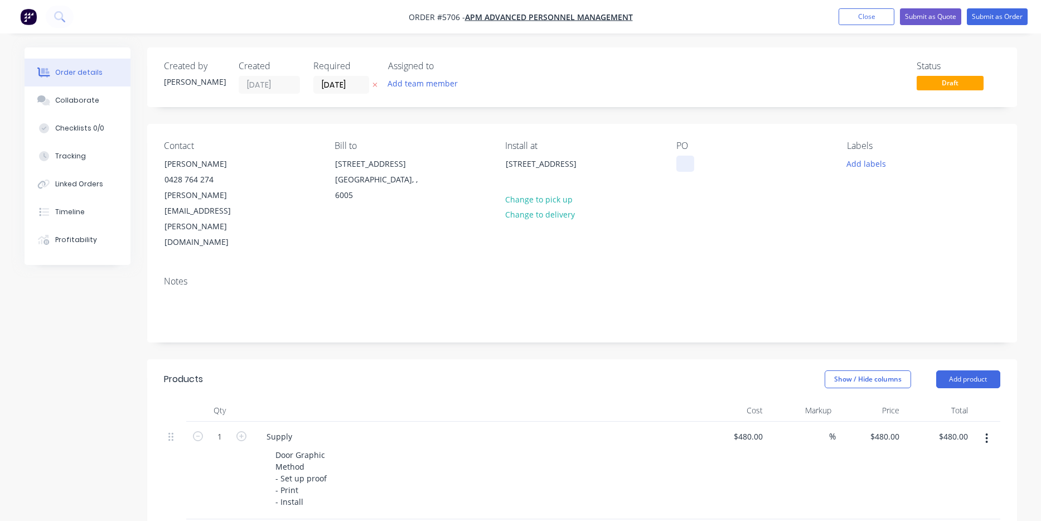
click at [687, 166] on div at bounding box center [685, 164] width 18 height 16
drag, startPoint x: 705, startPoint y: 165, endPoint x: 646, endPoint y: 164, distance: 59.7
click at [646, 164] on div "Contact [PERSON_NAME] [PHONE_NUMBER] [PERSON_NAME][EMAIL_ADDRESS][PERSON_NAME][…" at bounding box center [582, 195] width 870 height 143
copy div "APM Success"
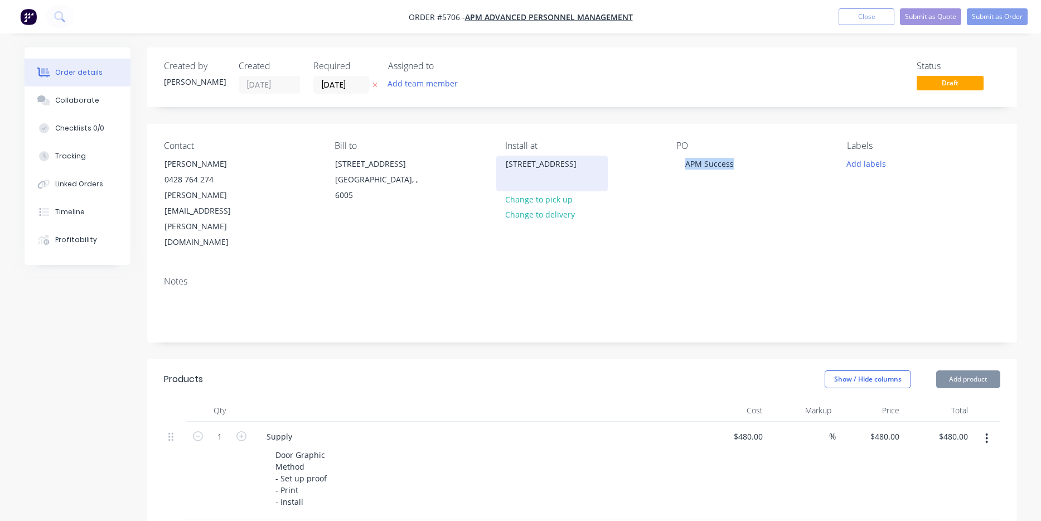
click at [538, 170] on div "[STREET_ADDRESS]" at bounding box center [552, 164] width 93 height 16
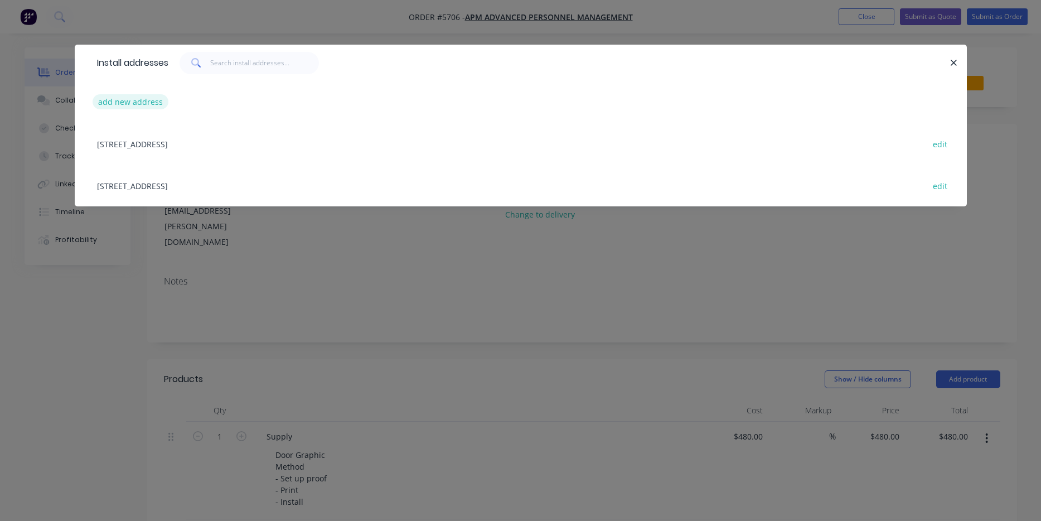
click at [133, 100] on button "add new address" at bounding box center [131, 101] width 76 height 15
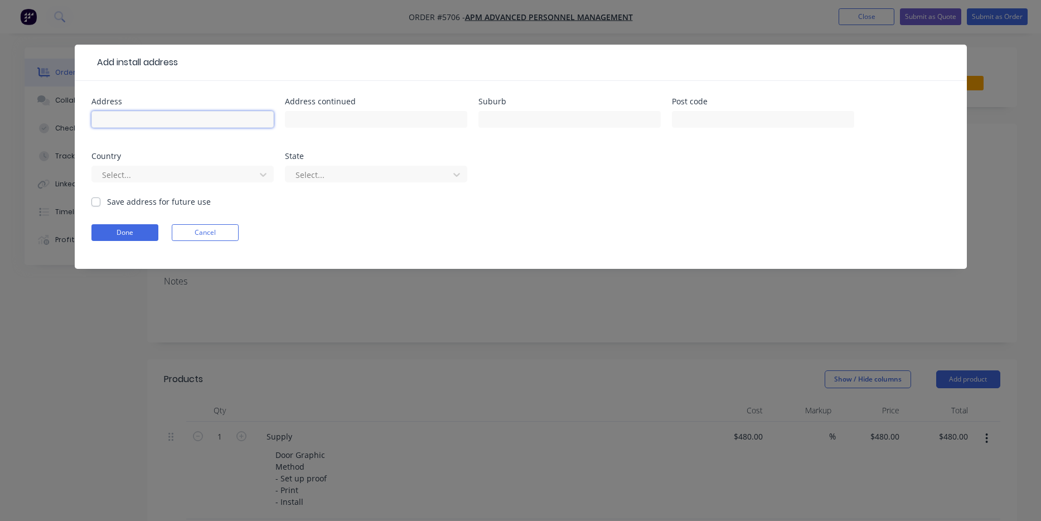
click at [137, 118] on input "text" at bounding box center [182, 119] width 182 height 17
paste input "[STREET_ADDRESS]"
type input "[STREET_ADDRESS]"
click at [137, 239] on button "Done" at bounding box center [124, 232] width 67 height 17
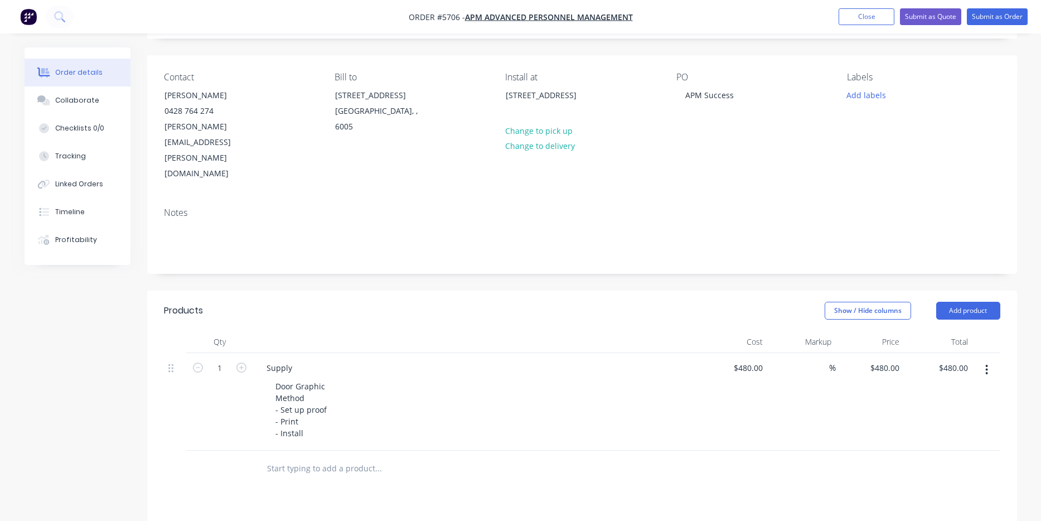
scroll to position [125, 0]
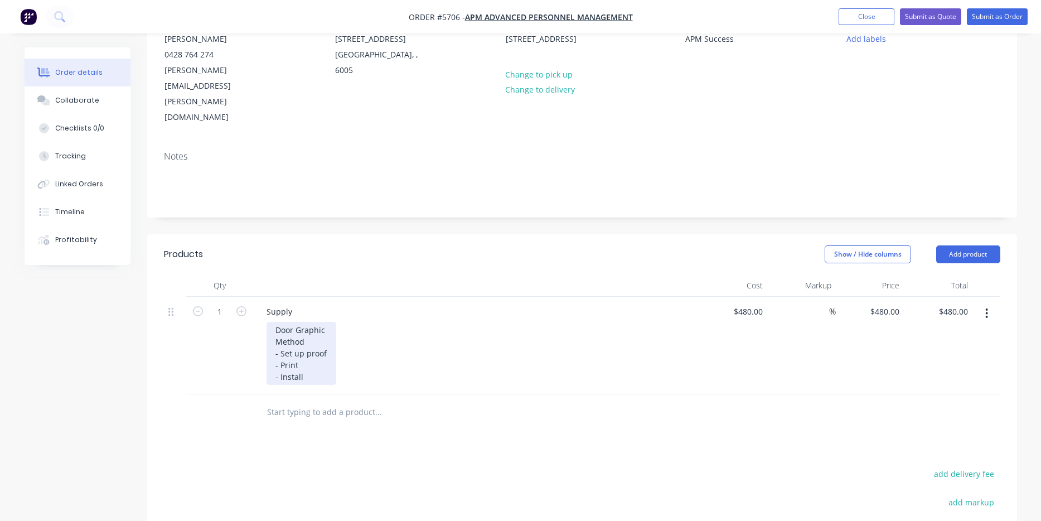
click at [313, 322] on div "Door Graphic Method - Set up proof - Print - Install" at bounding box center [302, 353] width 70 height 63
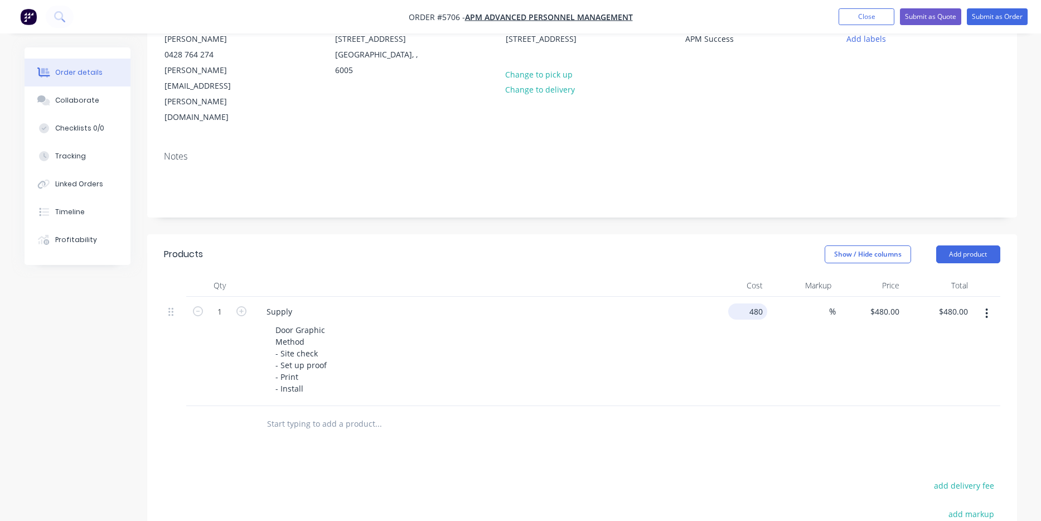
click at [756, 303] on input "480" at bounding box center [750, 311] width 35 height 16
type input "$650.00"
click at [713, 354] on div "$650.00 $650.00" at bounding box center [733, 351] width 69 height 109
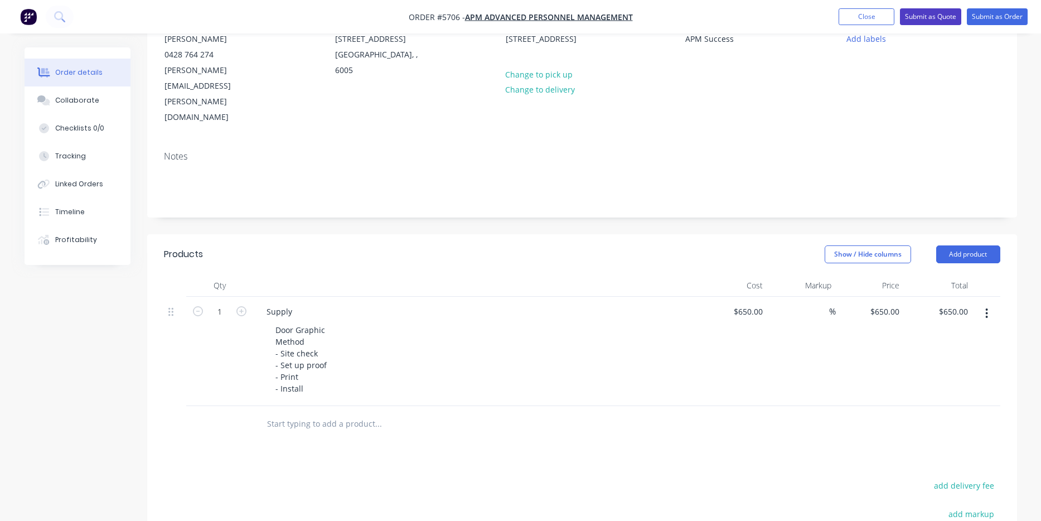
click at [937, 21] on button "Submit as Quote" at bounding box center [930, 16] width 61 height 17
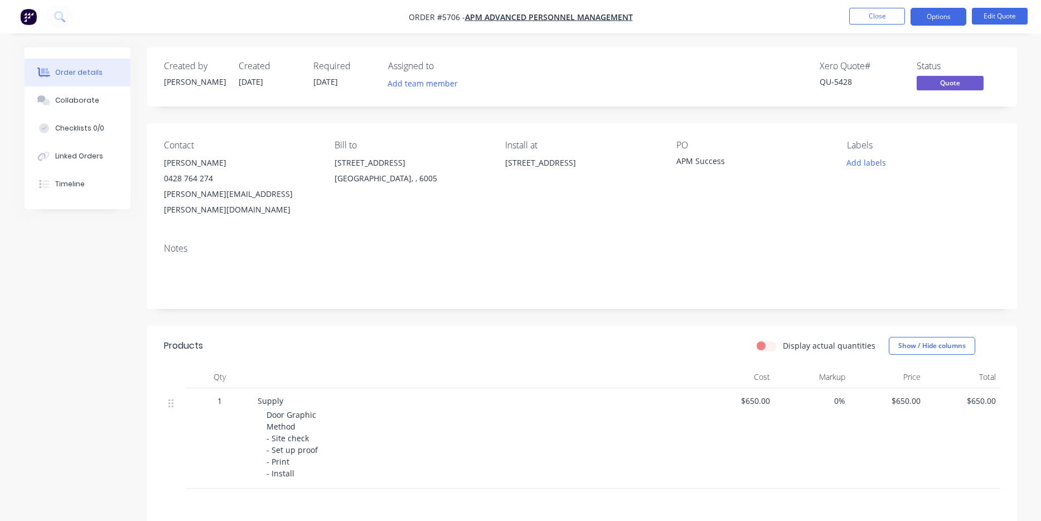
click at [937, 21] on button "Options" at bounding box center [939, 17] width 56 height 18
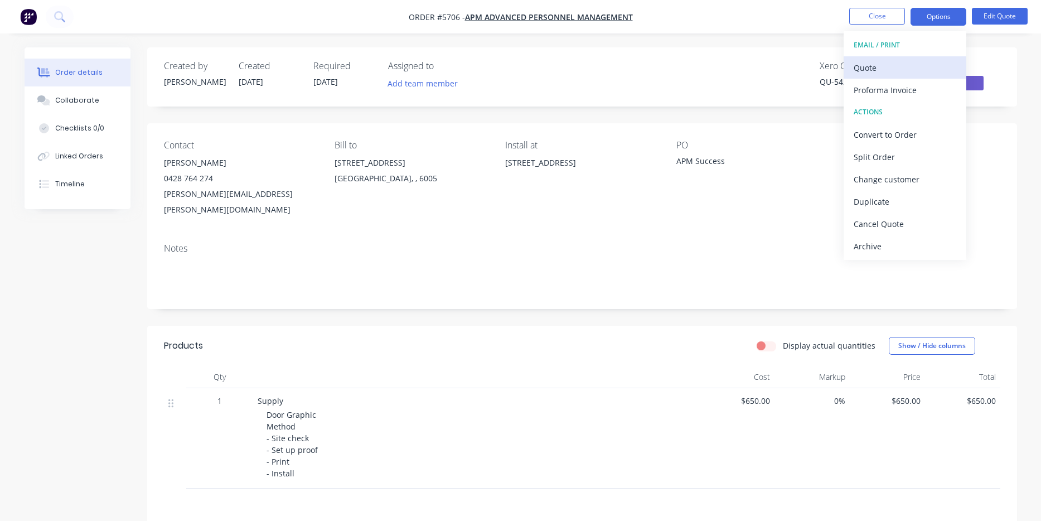
click at [922, 66] on div "Quote" at bounding box center [905, 68] width 103 height 16
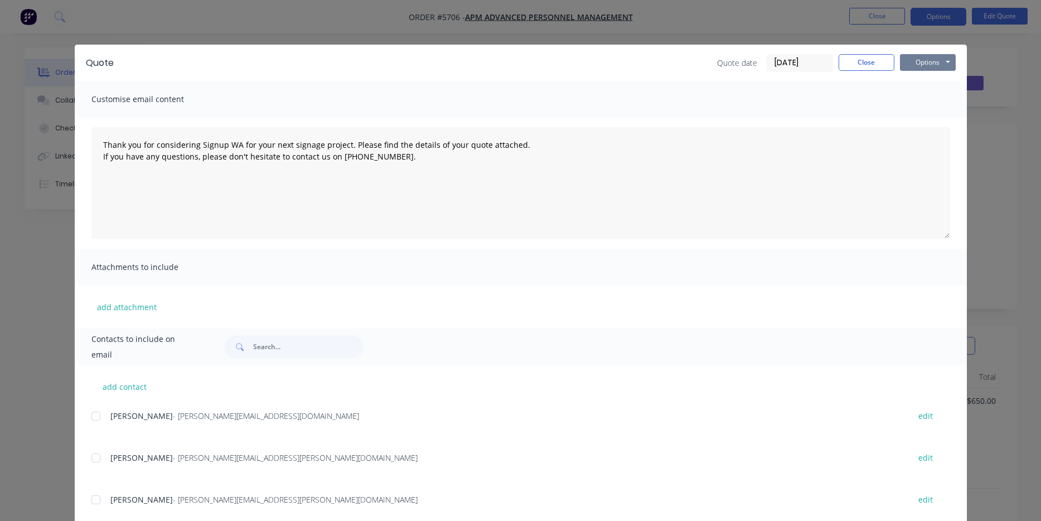
click at [919, 66] on button "Options" at bounding box center [928, 62] width 56 height 17
click at [917, 103] on button "Print" at bounding box center [935, 100] width 71 height 18
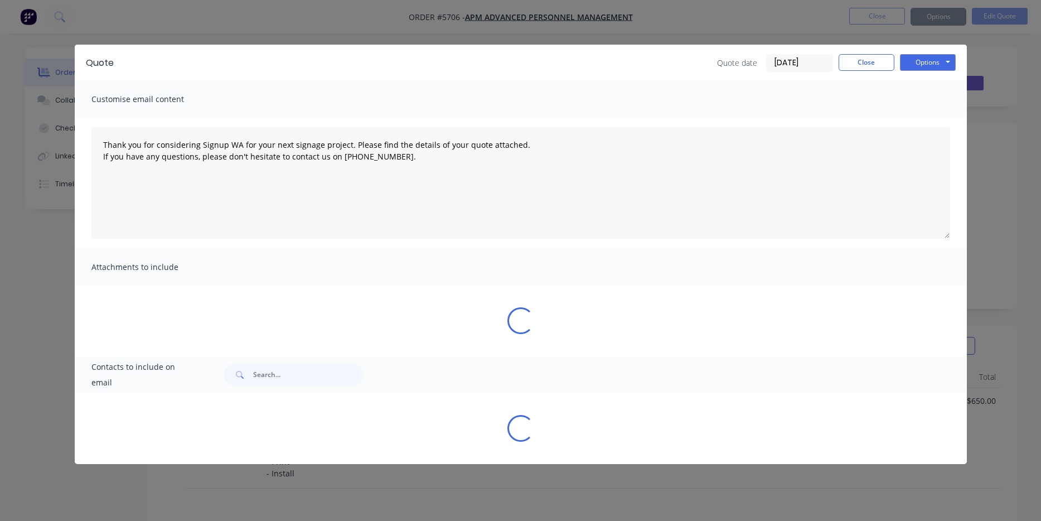
type textarea "Thank you for considering Signup WA for your next signage project. Please find …"
